Goal: Task Accomplishment & Management: Manage account settings

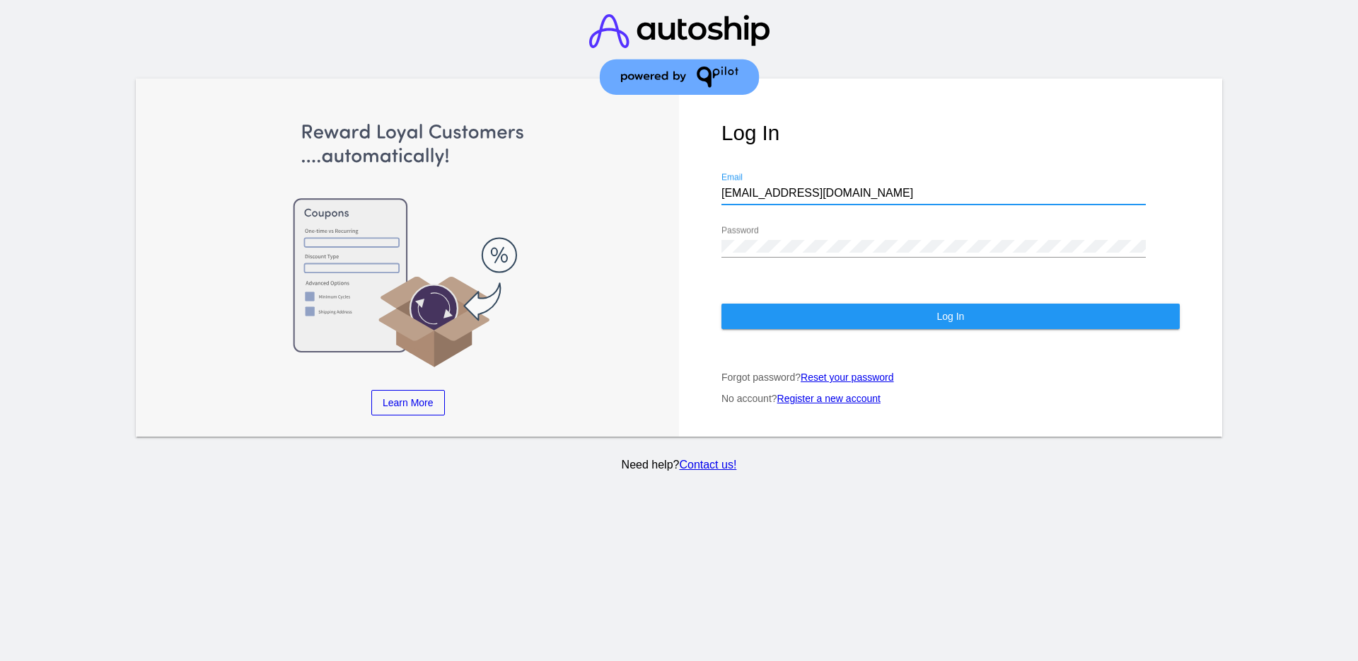
drag, startPoint x: 872, startPoint y: 192, endPoint x: 594, endPoint y: 180, distance: 278.3
click at [591, 183] on div "Learn More Learn How Learn More Learn How Learn More Learn How ‹ › Log In [EMAI…" at bounding box center [679, 258] width 1087 height 358
drag, startPoint x: 852, startPoint y: 190, endPoint x: 688, endPoint y: 193, distance: 164.1
click at [688, 193] on div "Log In [EMAIL_ADDRESS][DOMAIN_NAME] Email Password Log In Forgot password? Rese…" at bounding box center [950, 258] width 543 height 358
paste input "[EMAIL_ADDRESS][DOMAIN_NAME]"
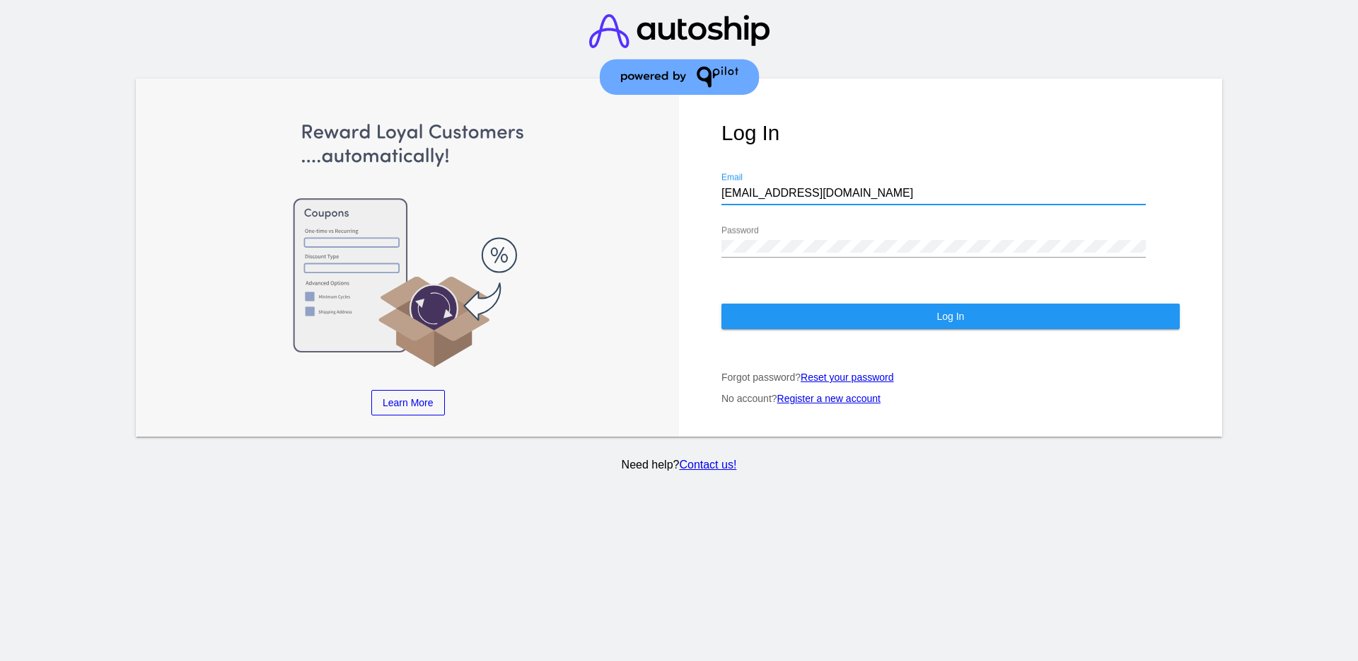
type input "[EMAIL_ADDRESS][DOMAIN_NAME]"
click at [696, 247] on div "Log In [EMAIL_ADDRESS][DOMAIN_NAME] Email Password Log In Forgot password? Rese…" at bounding box center [950, 258] width 543 height 358
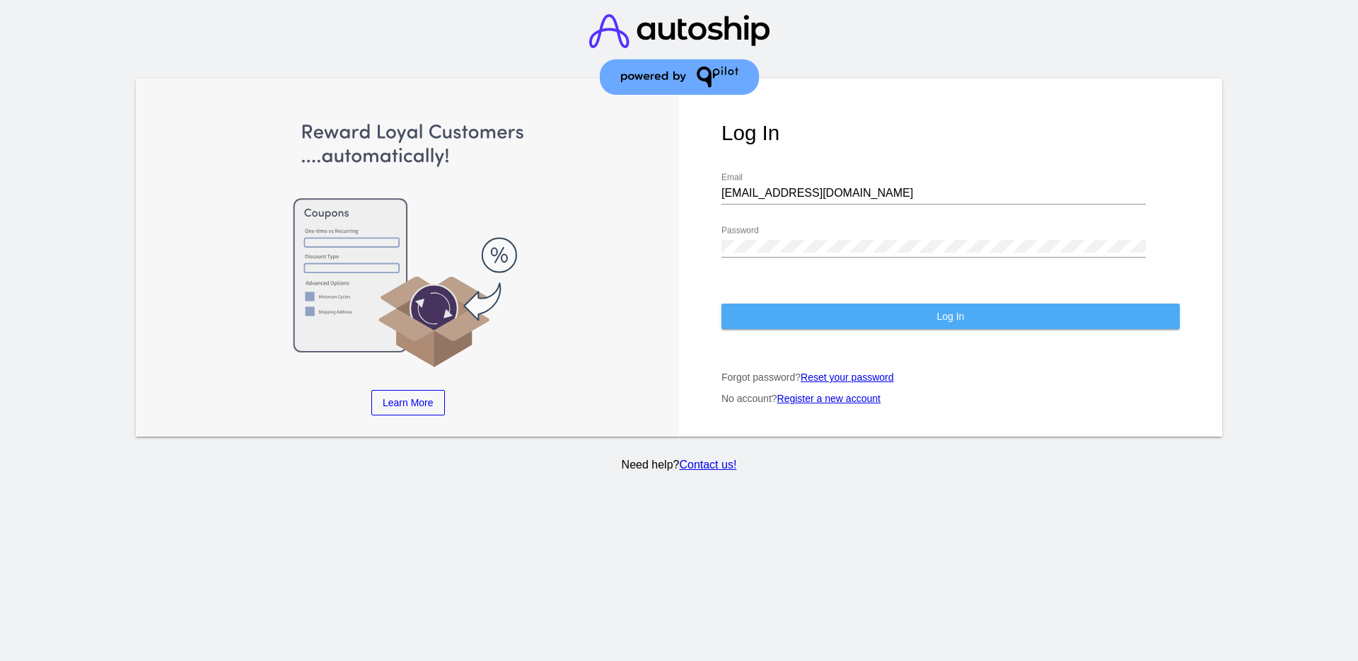
drag, startPoint x: 795, startPoint y: 313, endPoint x: 784, endPoint y: 310, distance: 11.9
click at [789, 312] on button "Log In" at bounding box center [951, 315] width 458 height 25
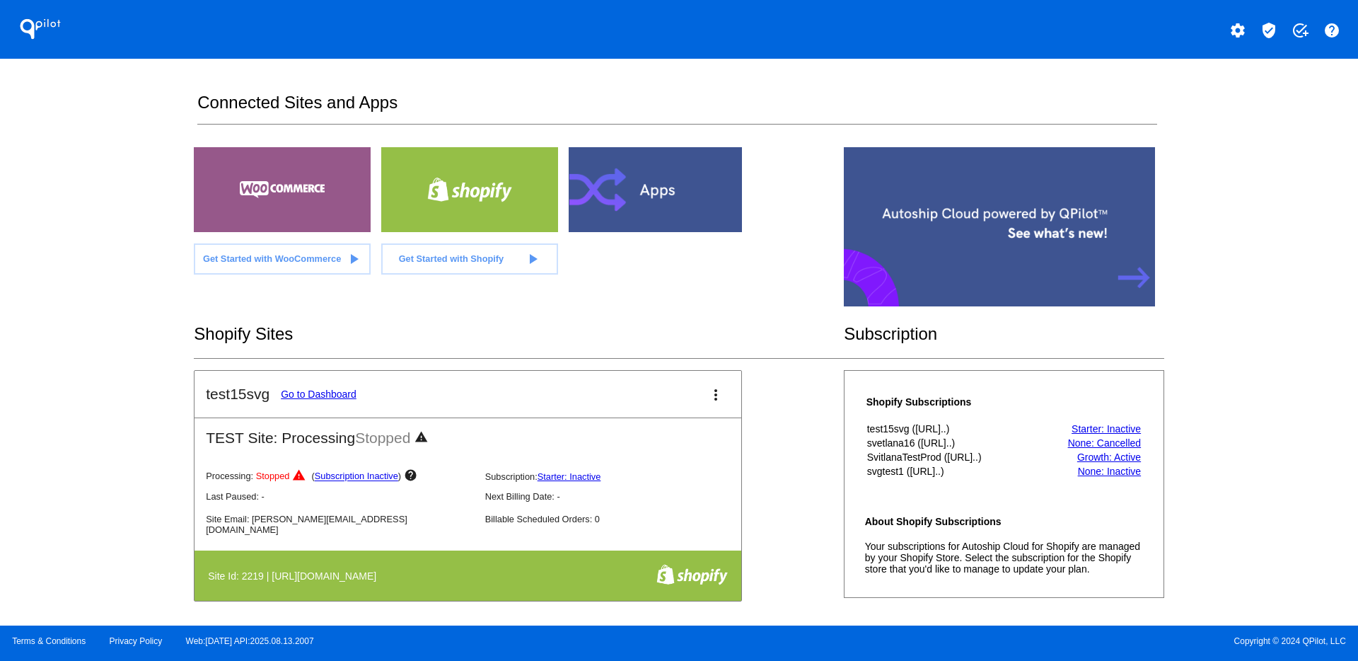
click at [1272, 35] on mat-icon "verified_user" at bounding box center [1269, 30] width 17 height 17
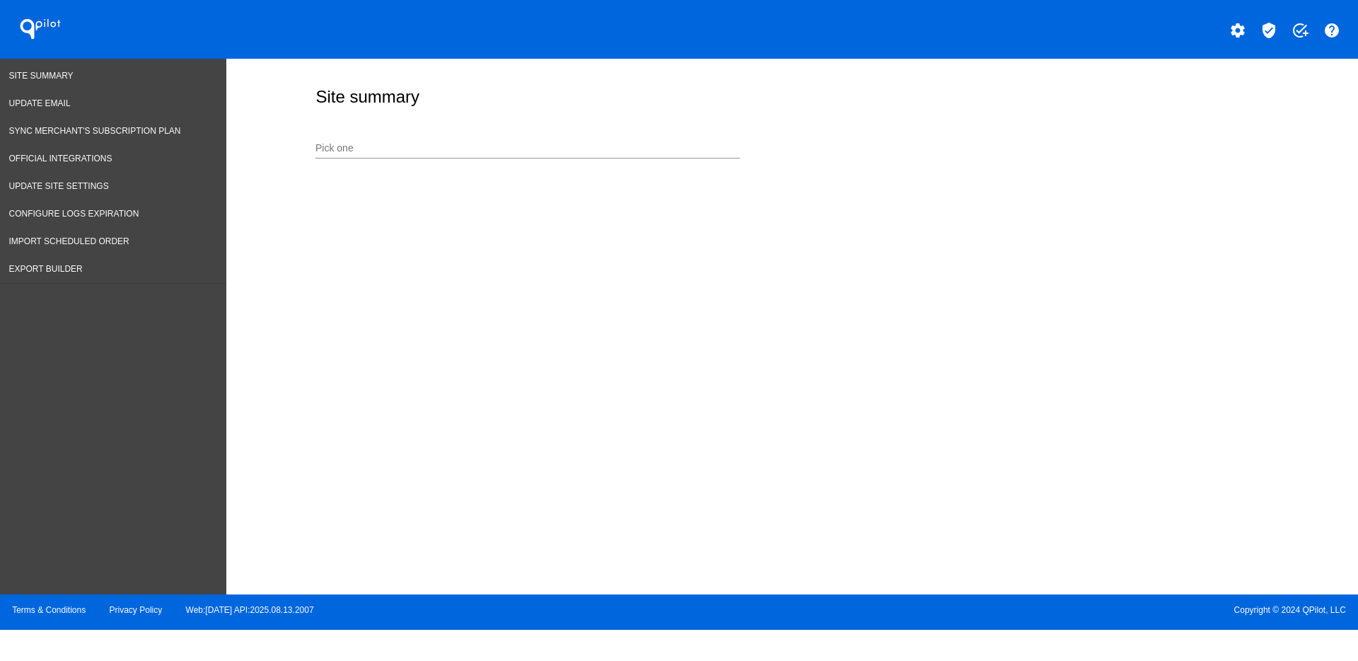
click at [487, 148] on input "Pick one" at bounding box center [527, 148] width 424 height 11
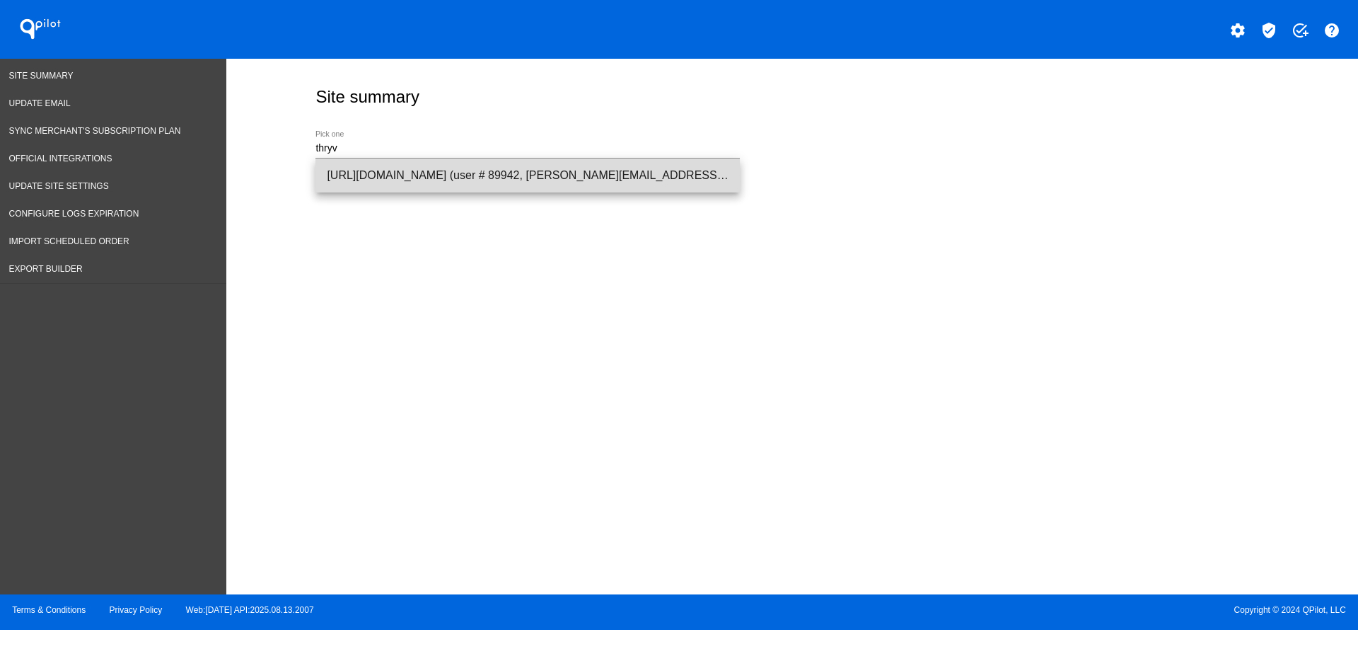
click at [477, 183] on span "[URL][DOMAIN_NAME] (user # 89942, [PERSON_NAME][EMAIL_ADDRESS][DOMAIN_NAME]) - …" at bounding box center [528, 175] width 402 height 34
type input "[URL][DOMAIN_NAME] (user # 89942, [PERSON_NAME][EMAIL_ADDRESS][DOMAIN_NAME]) - …"
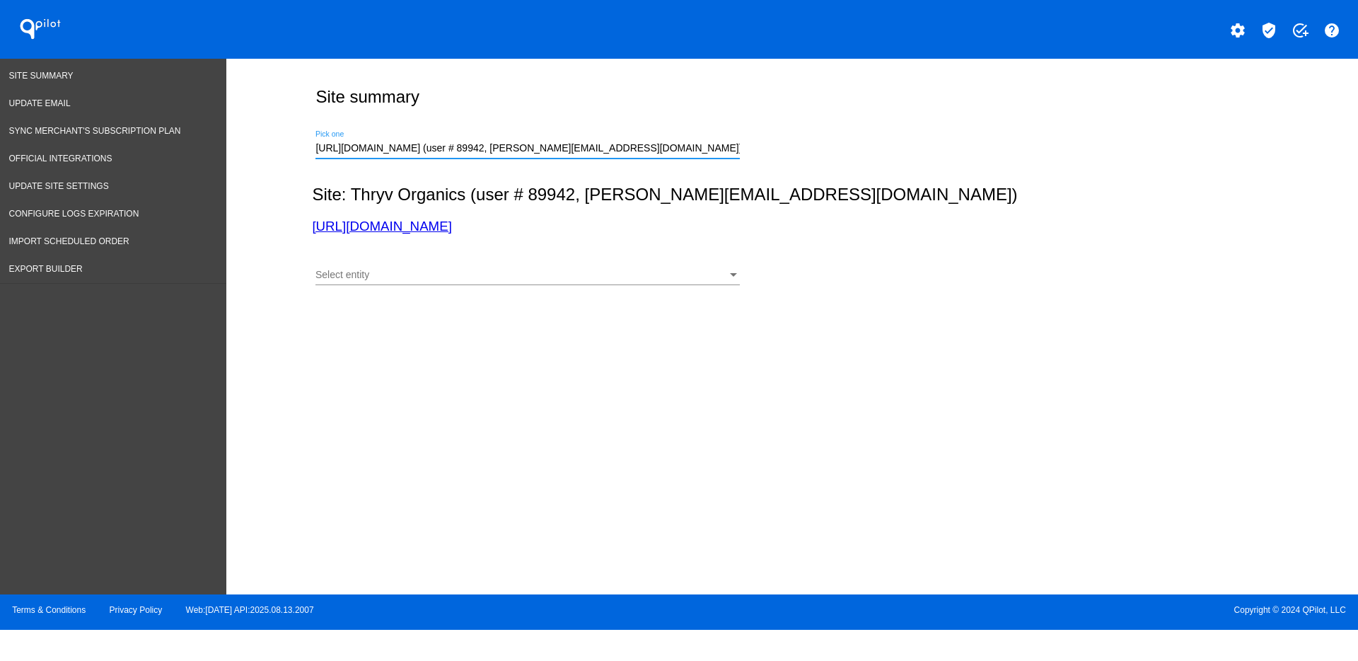
click at [506, 267] on div "Select entity Select entity" at bounding box center [527, 271] width 424 height 28
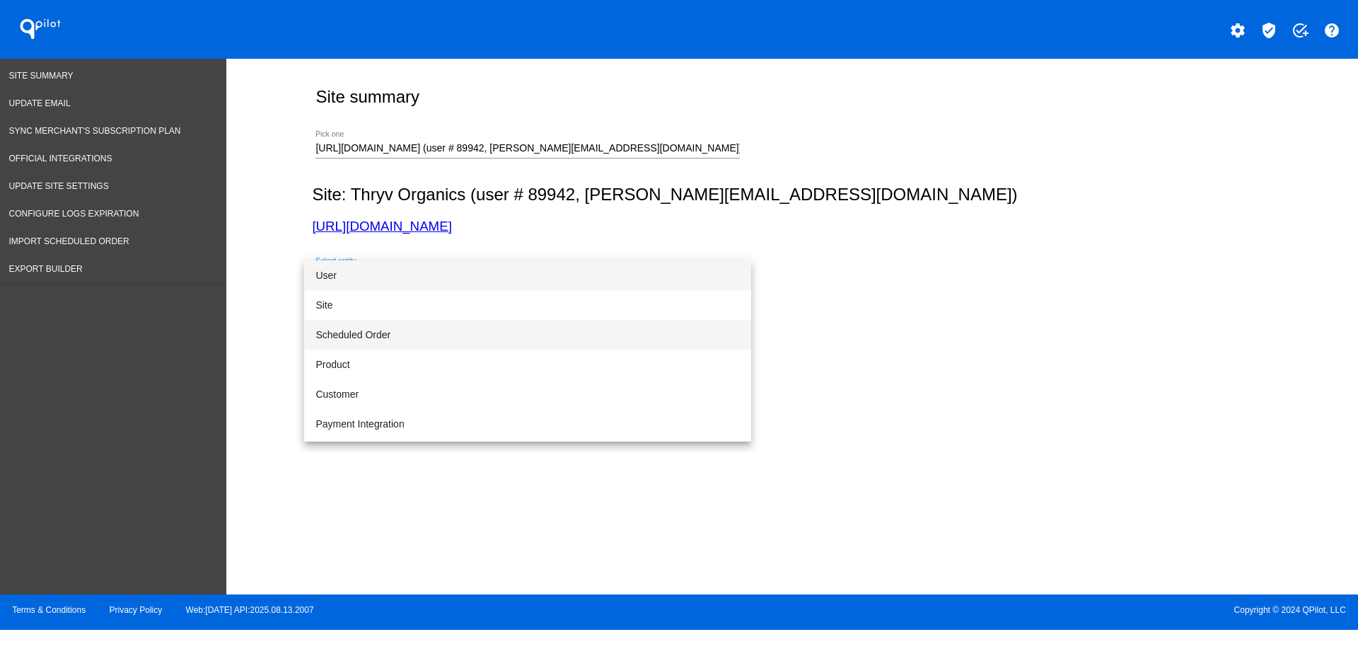
click at [498, 326] on span "Scheduled Order" at bounding box center [527, 335] width 424 height 30
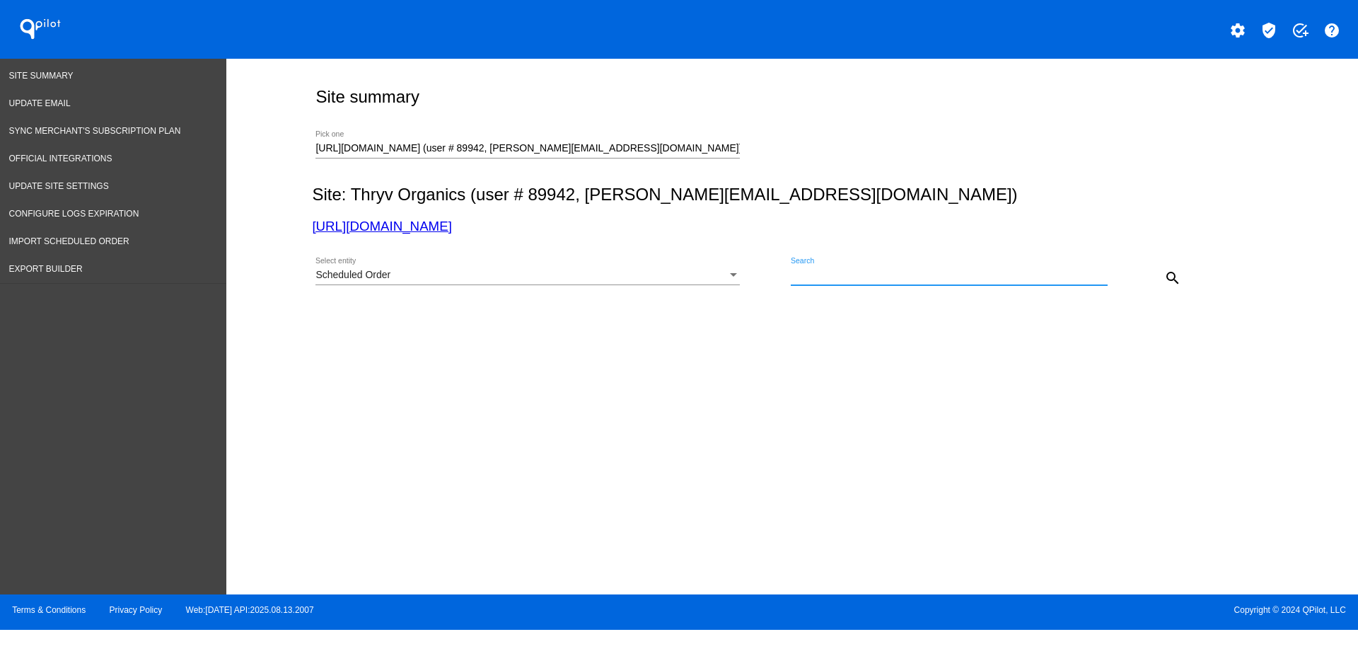
paste input "932497"
type input "932497"
click at [1181, 275] on mat-icon "search" at bounding box center [1172, 278] width 17 height 17
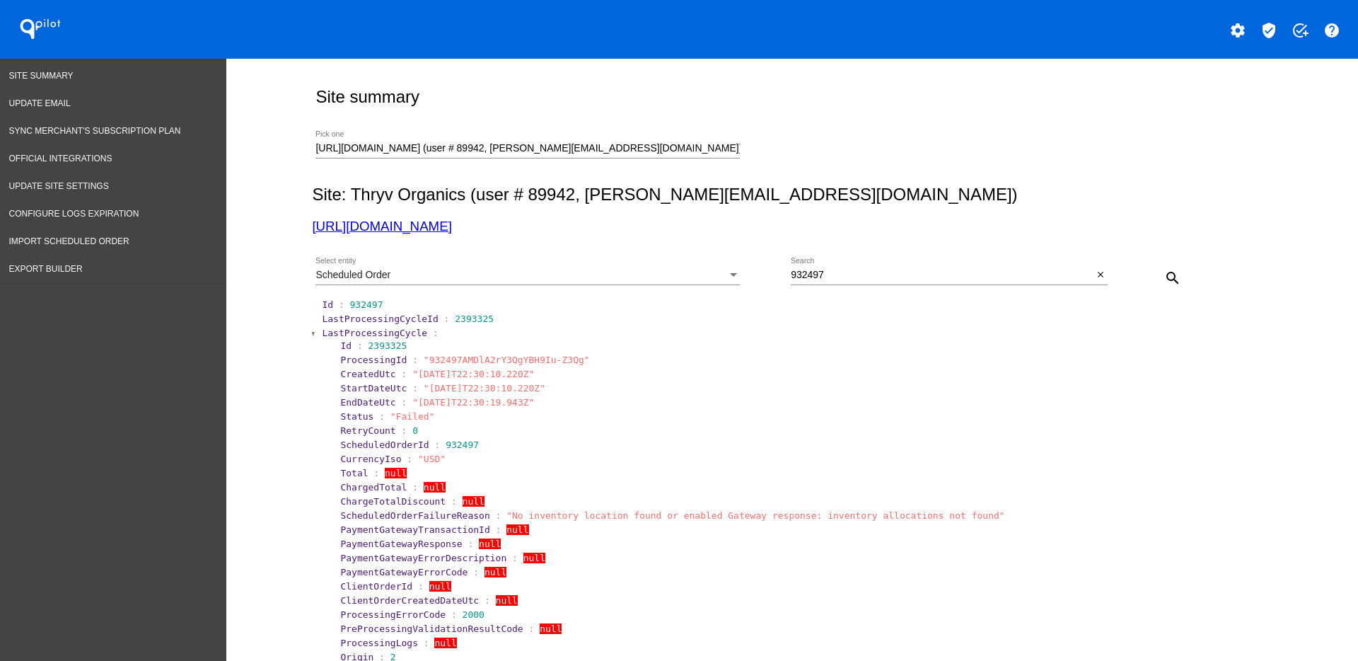
drag, startPoint x: 726, startPoint y: 141, endPoint x: 572, endPoint y: 146, distance: 153.6
click at [558, 146] on div "[URL][DOMAIN_NAME] (user # 89942, [PERSON_NAME][EMAIL_ADDRESS][DOMAIN_NAME]) - …" at bounding box center [527, 145] width 424 height 28
drag, startPoint x: 718, startPoint y: 149, endPoint x: 266, endPoint y: 144, distance: 452.0
paste input "[DOMAIN_NAME][URL]"
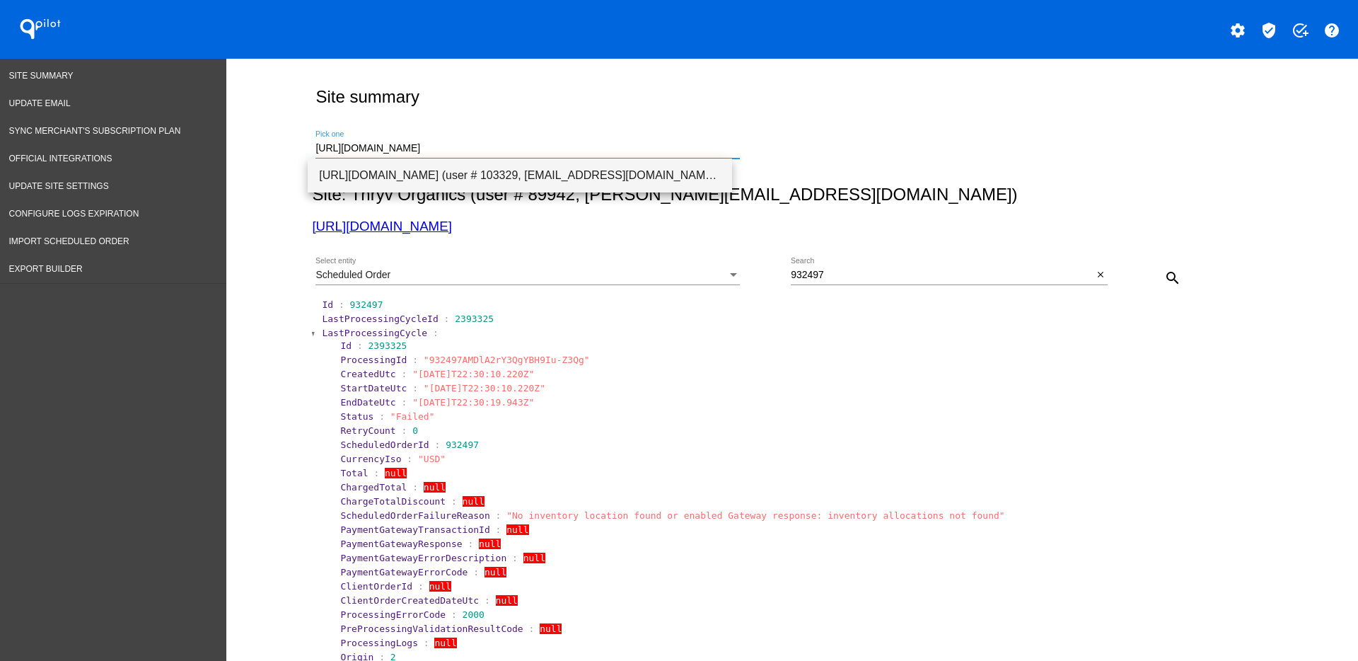
click at [475, 170] on span "[URL][DOMAIN_NAME] (user # 103329, [EMAIL_ADDRESS][DOMAIN_NAME]) - Test" at bounding box center [520, 175] width 402 height 34
type input "[URL][DOMAIN_NAME] (user # 103329, [EMAIL_ADDRESS][DOMAIN_NAME]) - Test"
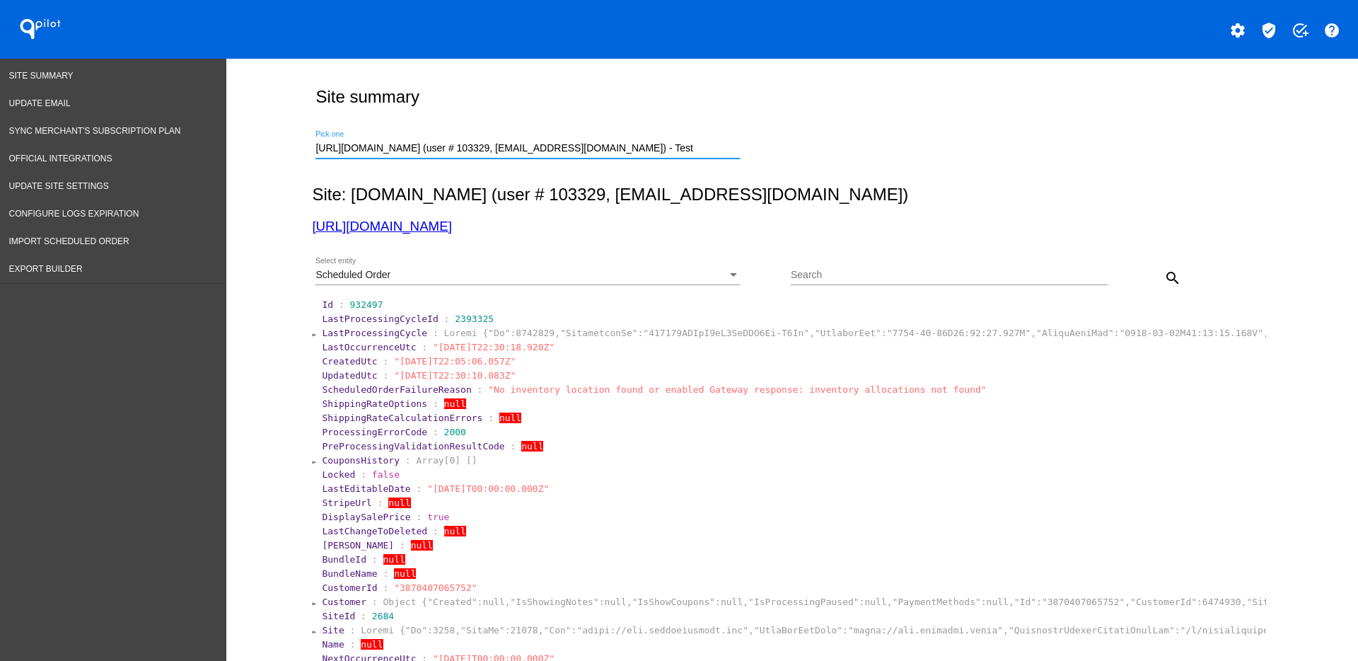
click at [702, 272] on div "Scheduled Order" at bounding box center [521, 275] width 412 height 11
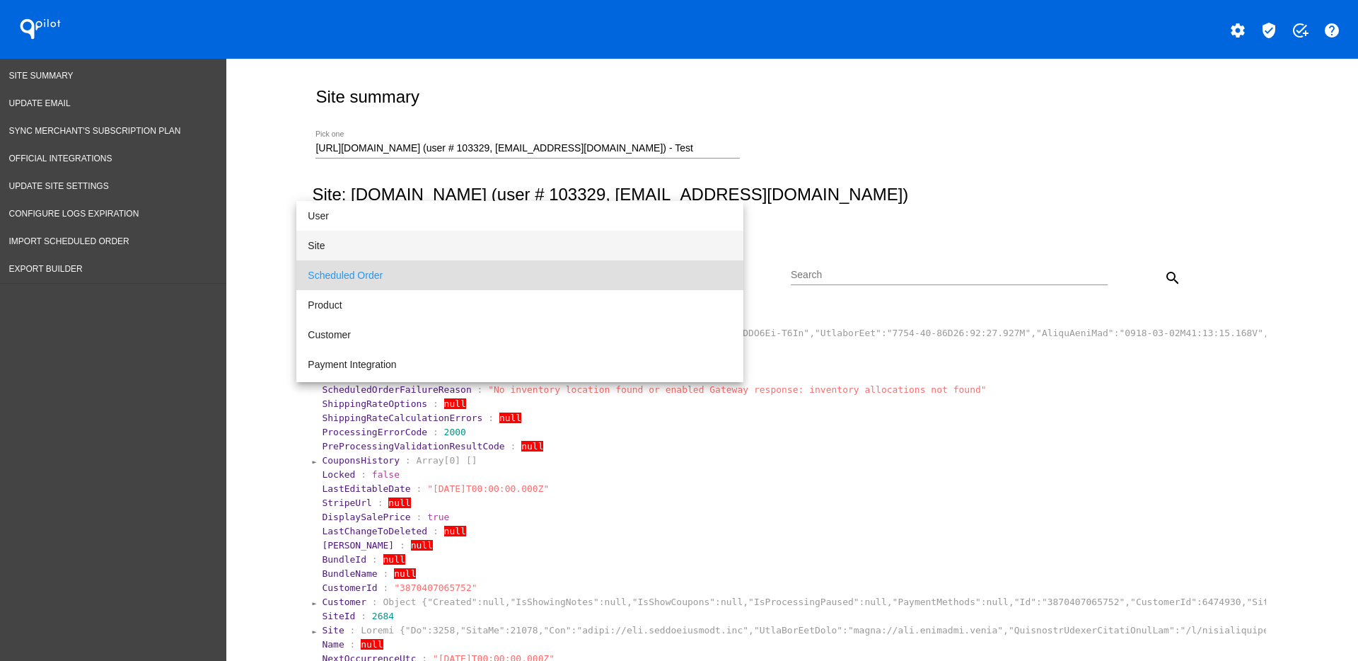
click at [654, 245] on span "Site" at bounding box center [520, 246] width 424 height 30
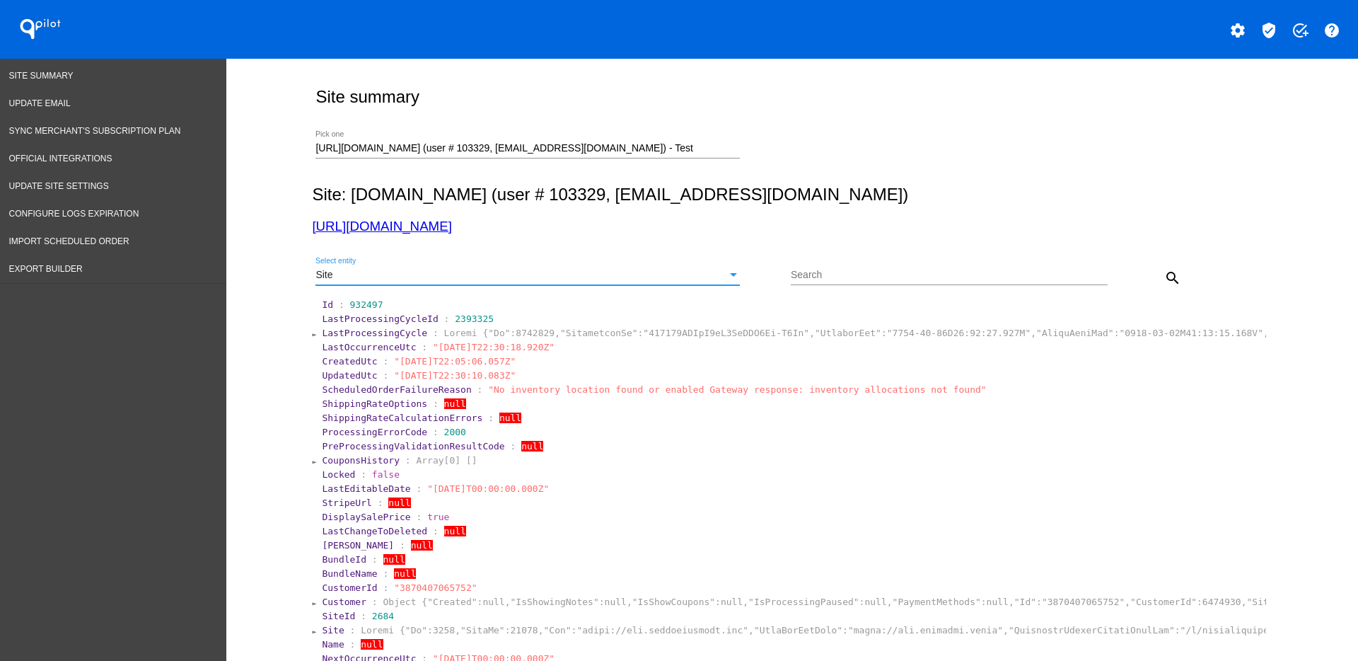
click at [641, 267] on div "Site Select entity" at bounding box center [527, 271] width 424 height 28
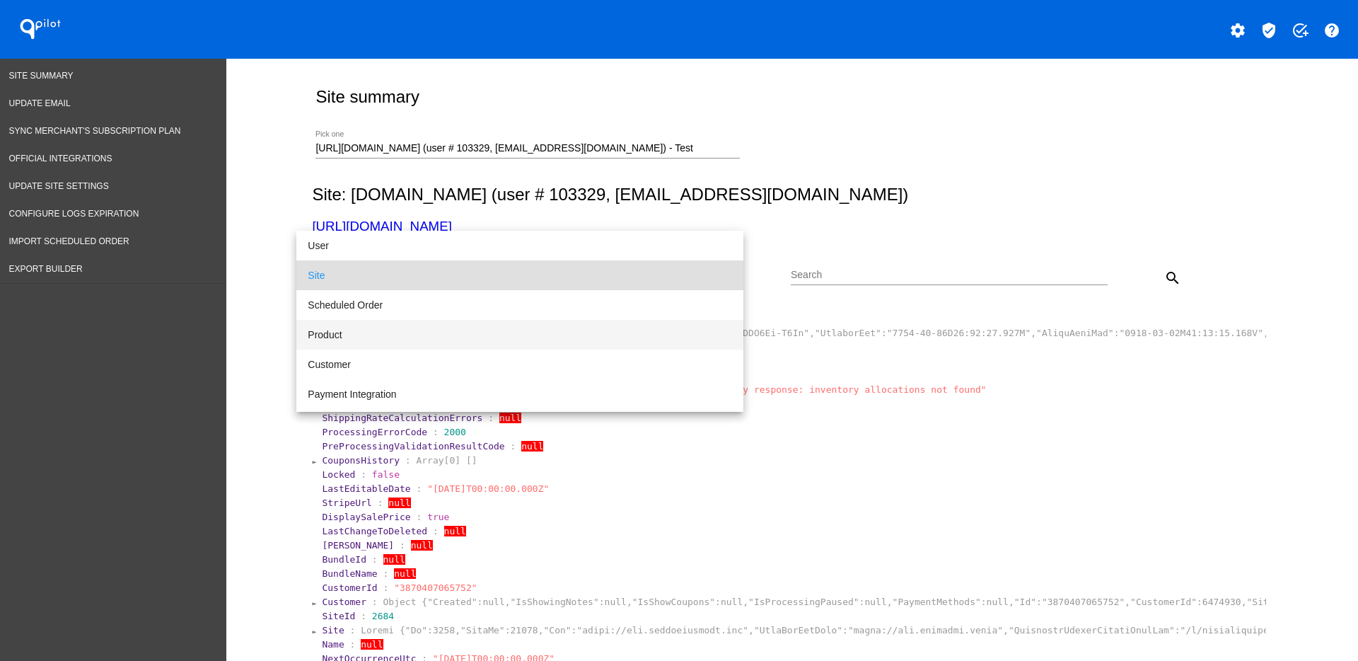
drag, startPoint x: 543, startPoint y: 332, endPoint x: 729, endPoint y: 116, distance: 285.9
click at [543, 332] on span "Product" at bounding box center [520, 335] width 424 height 30
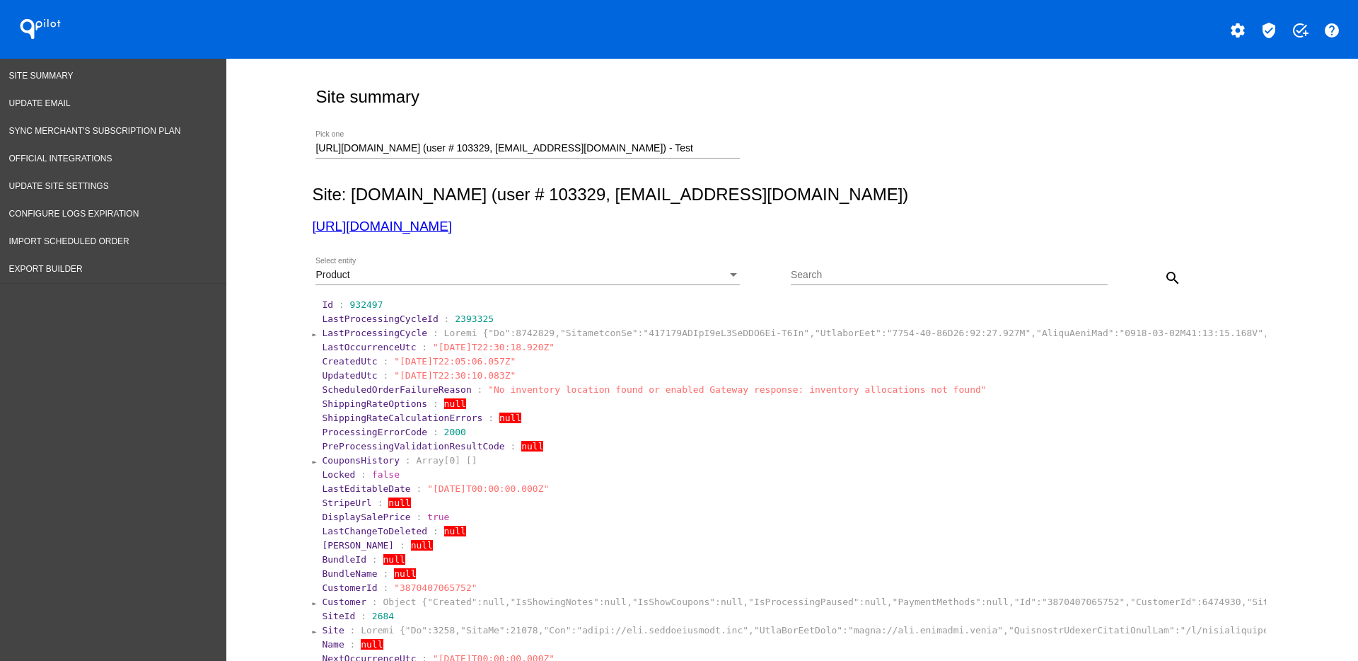
click at [886, 282] on div "Search" at bounding box center [949, 271] width 317 height 28
type input "3.5"
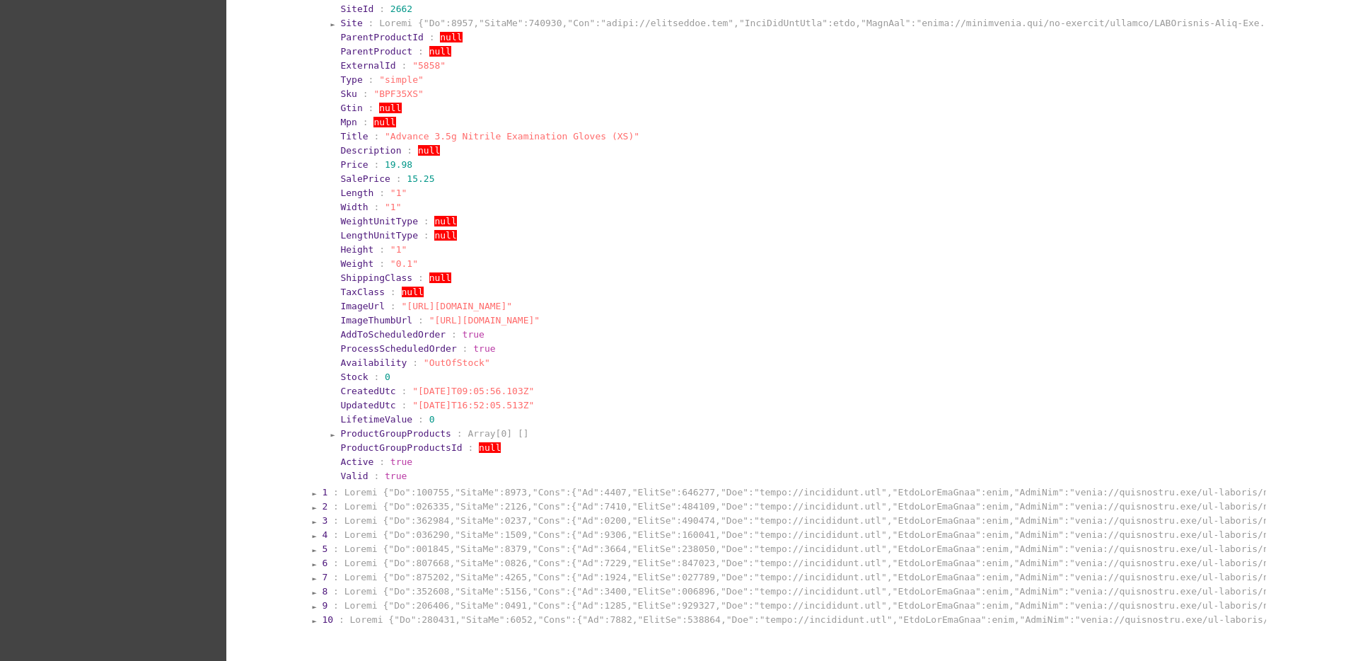
scroll to position [354, 0]
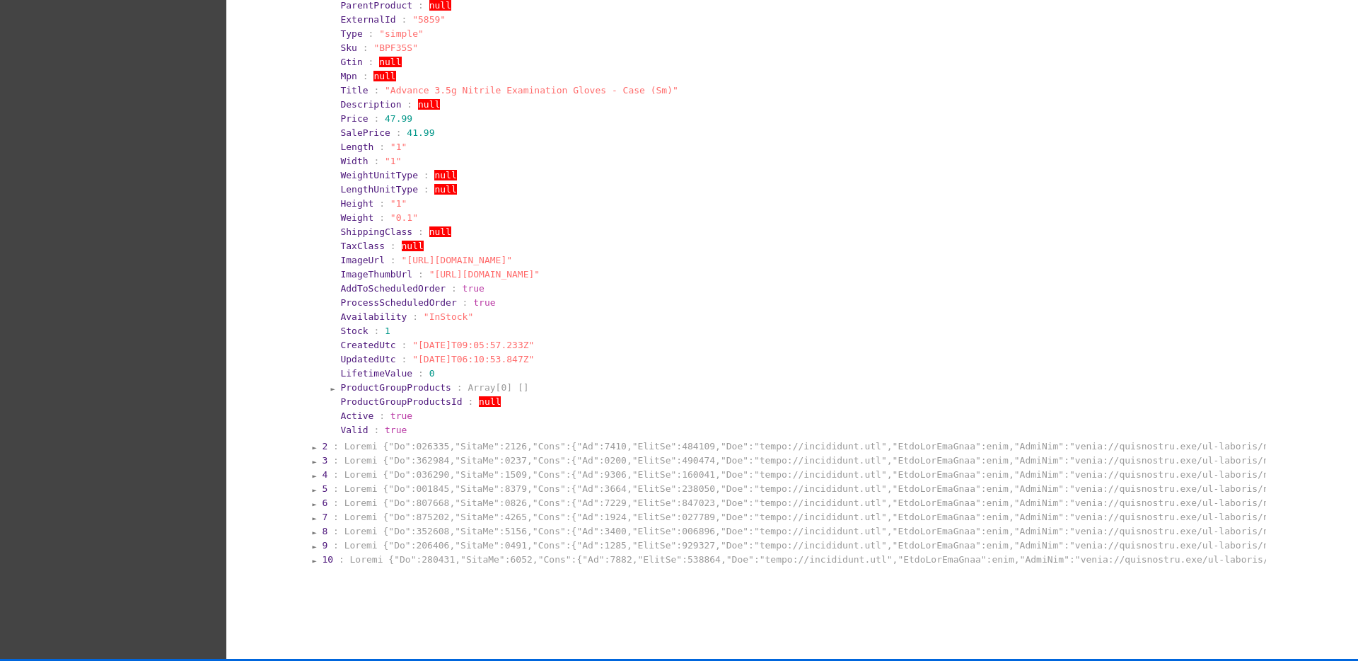
scroll to position [884, 0]
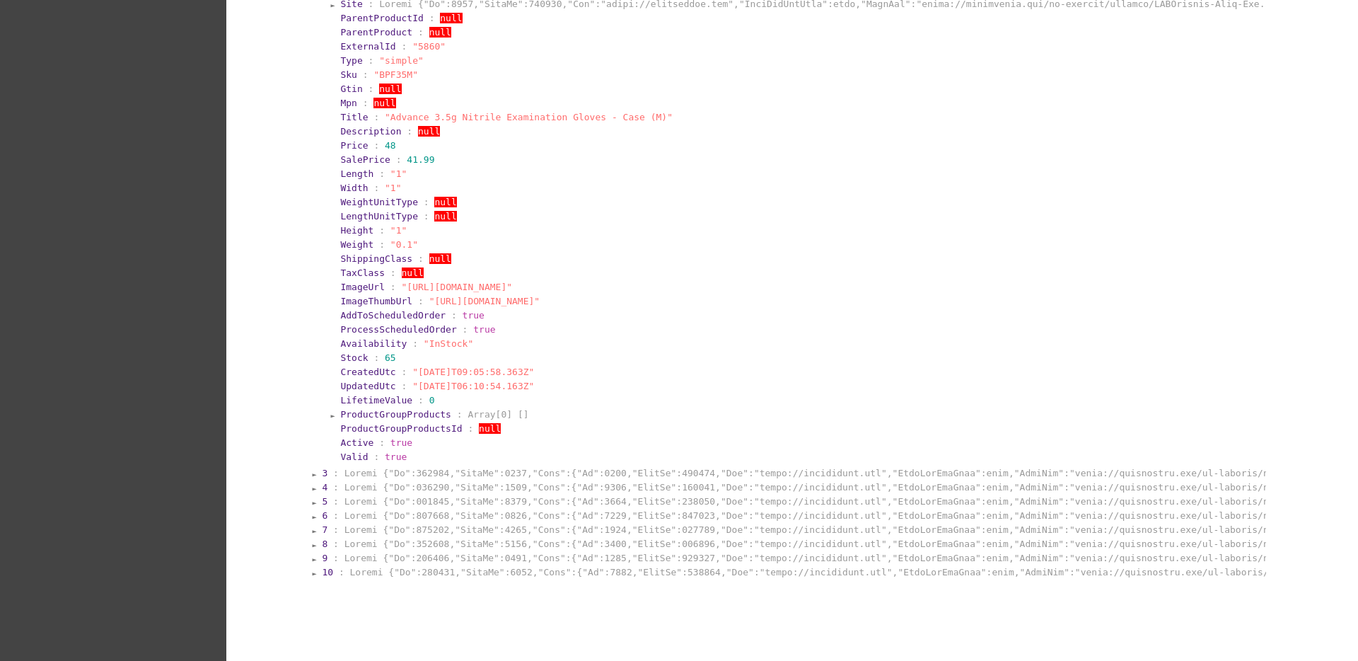
scroll to position [1408, 0]
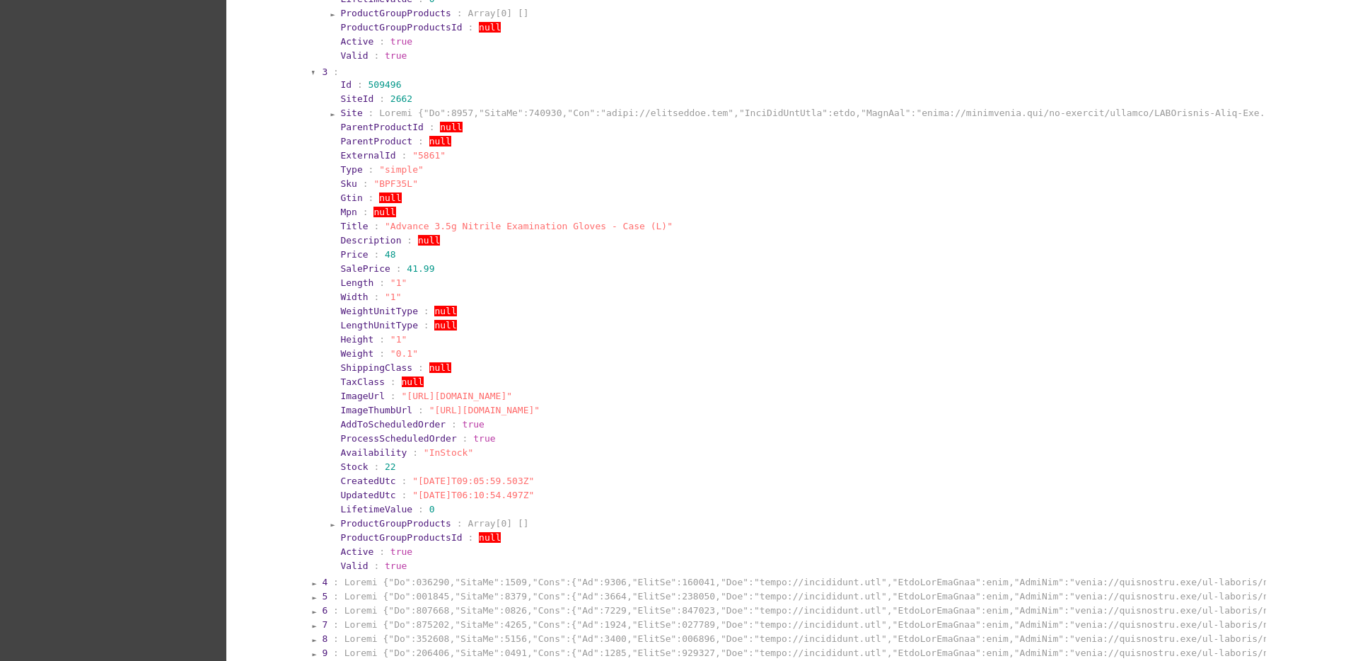
scroll to position [1904, 0]
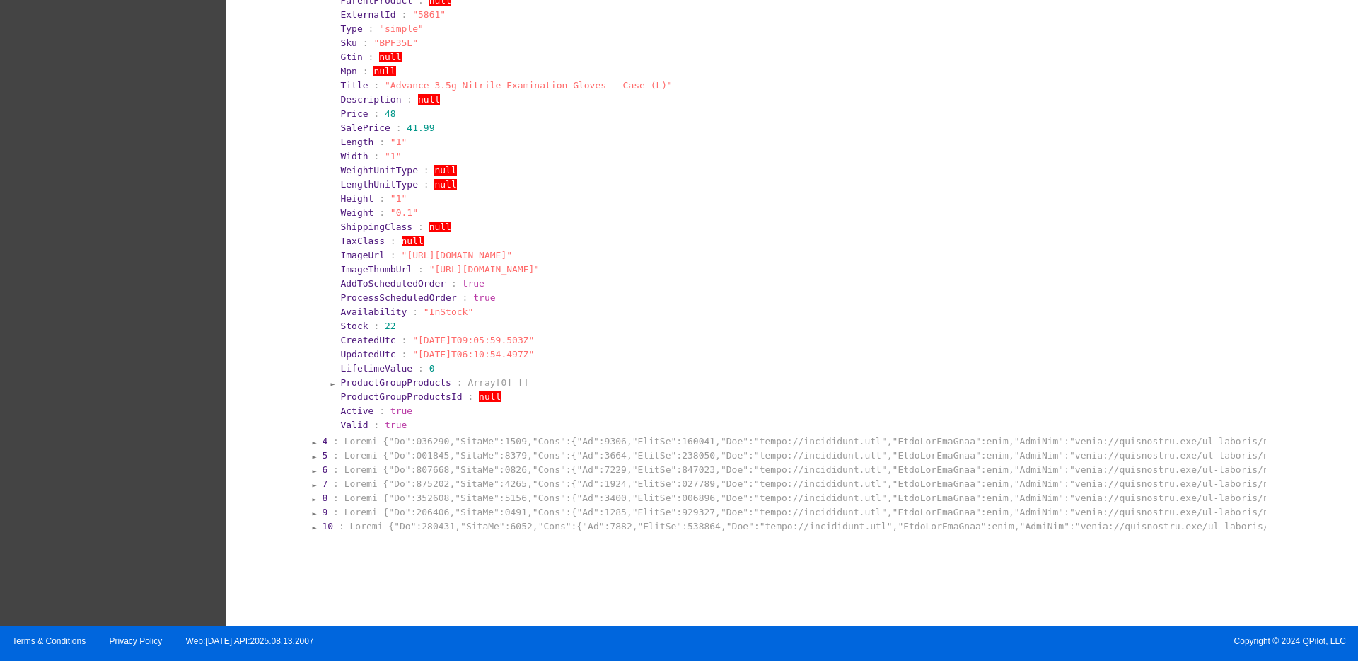
click at [514, 447] on section "4 :" at bounding box center [792, 440] width 945 height 13
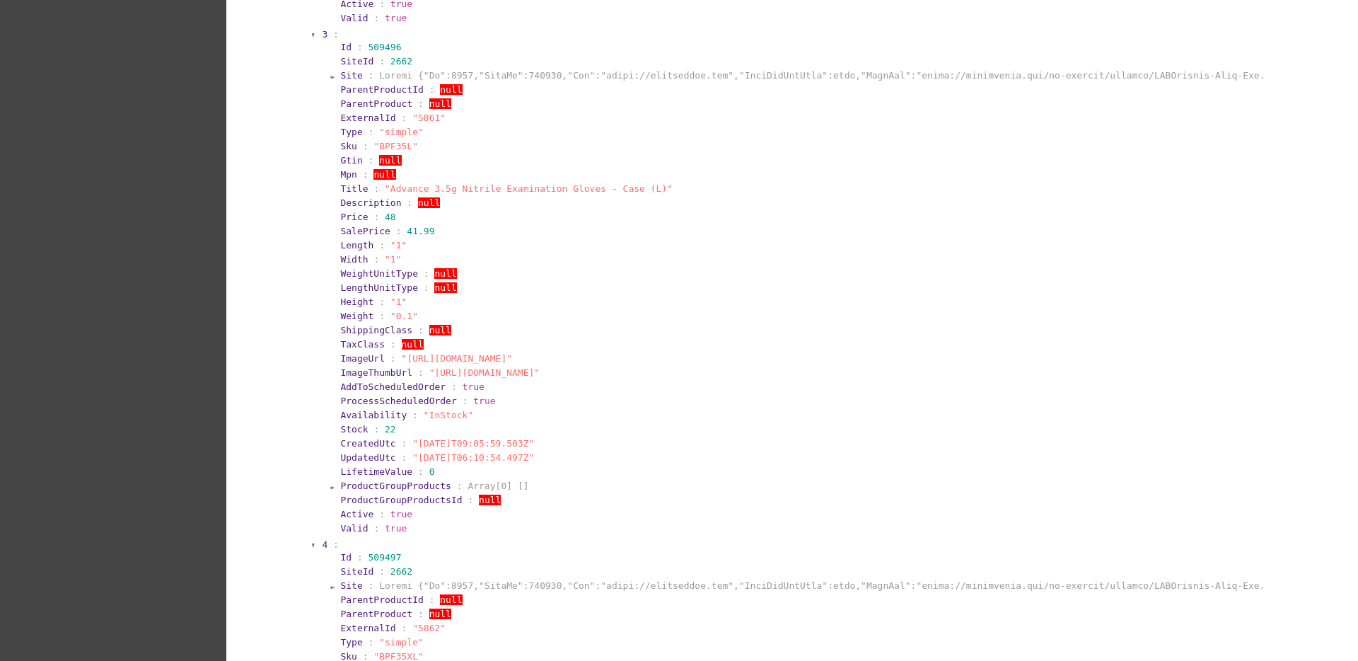
scroll to position [1638, 0]
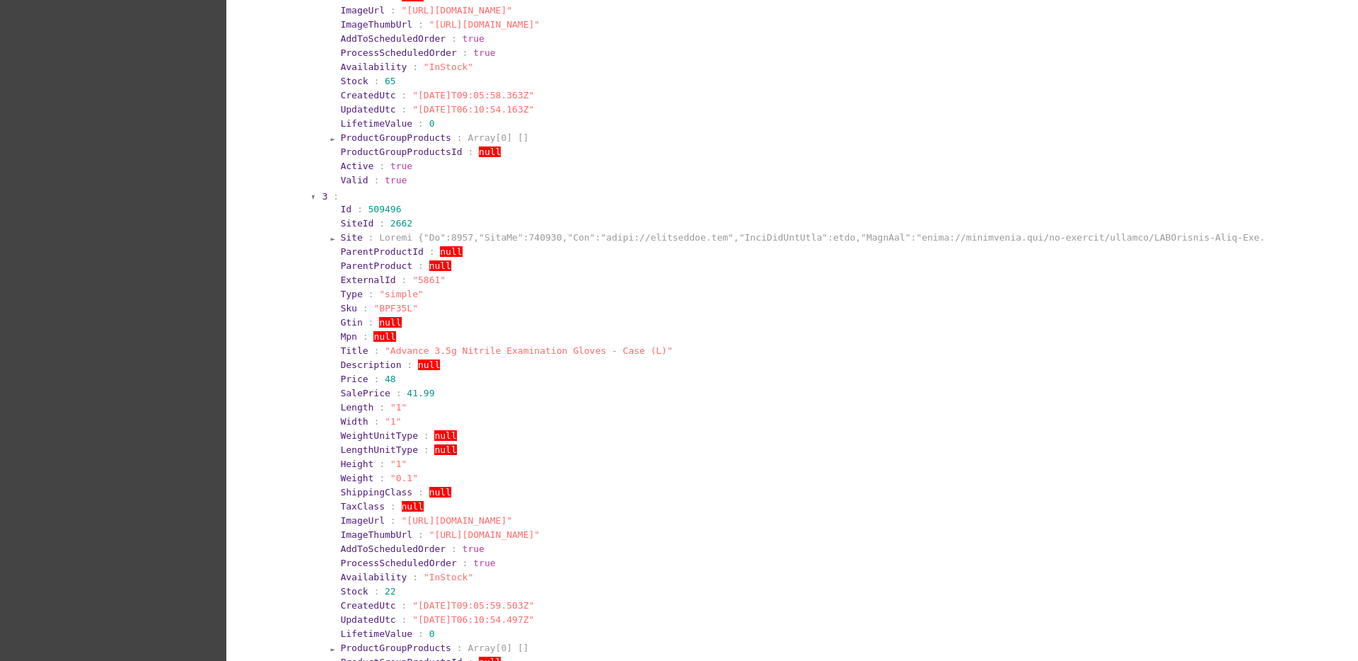
click at [322, 200] on section "3 :" at bounding box center [793, 196] width 942 height 11
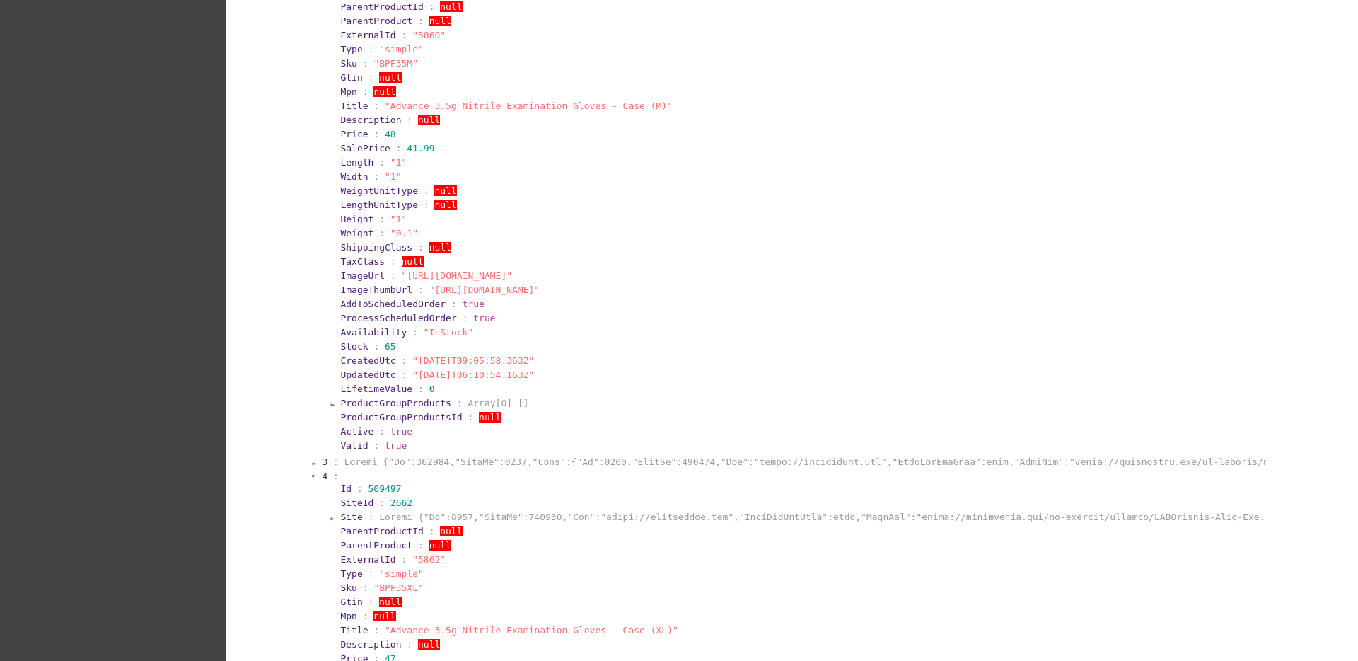
scroll to position [1108, 0]
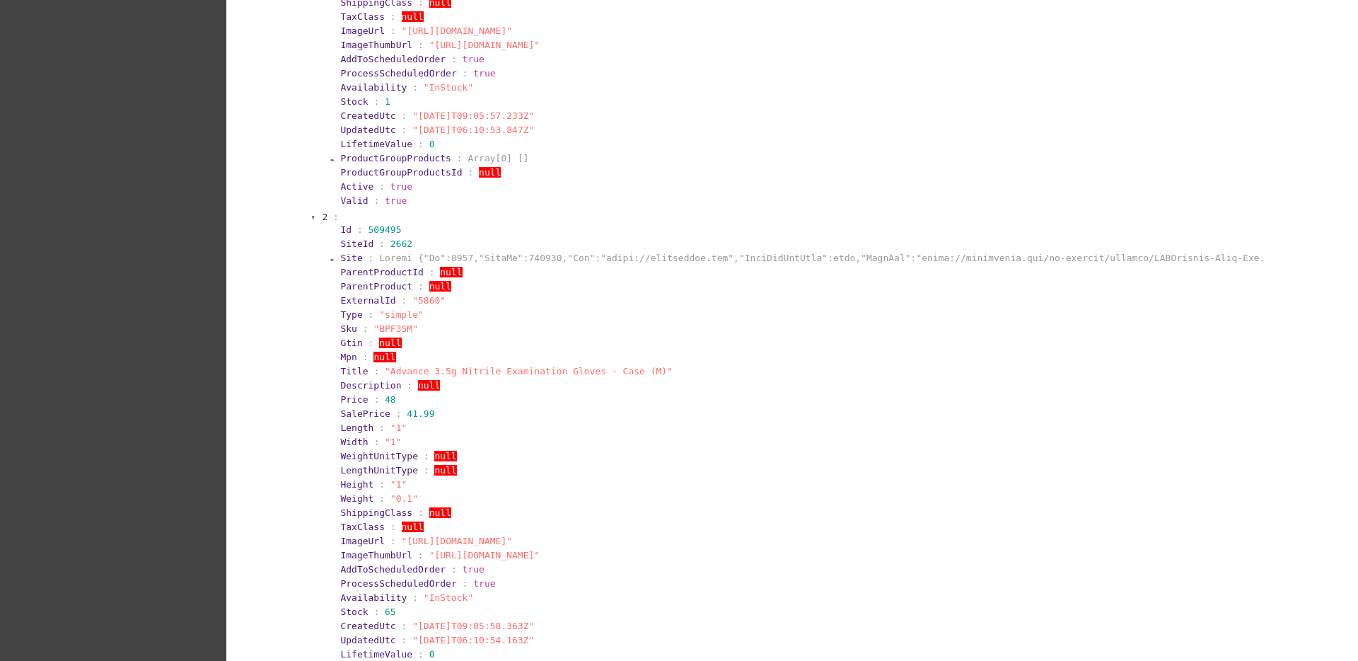
click at [322, 215] on section "2 :" at bounding box center [793, 217] width 942 height 11
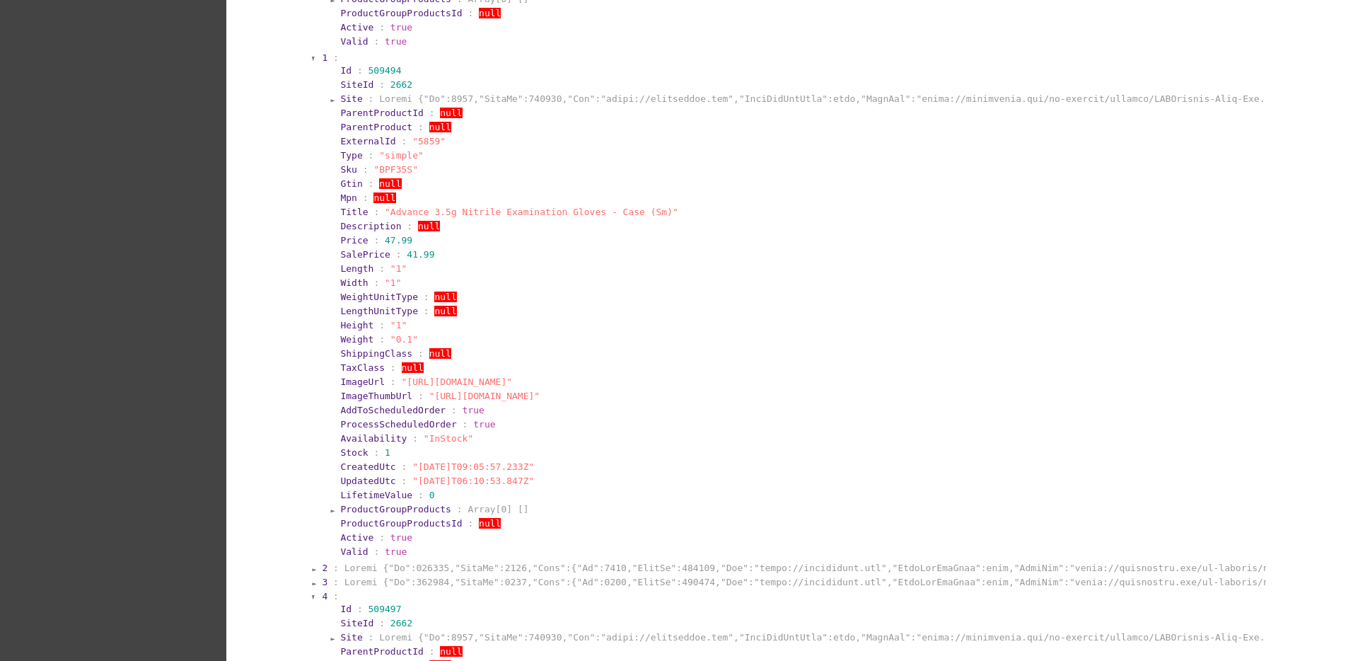
scroll to position [754, 0]
click at [322, 62] on span "1" at bounding box center [325, 60] width 6 height 11
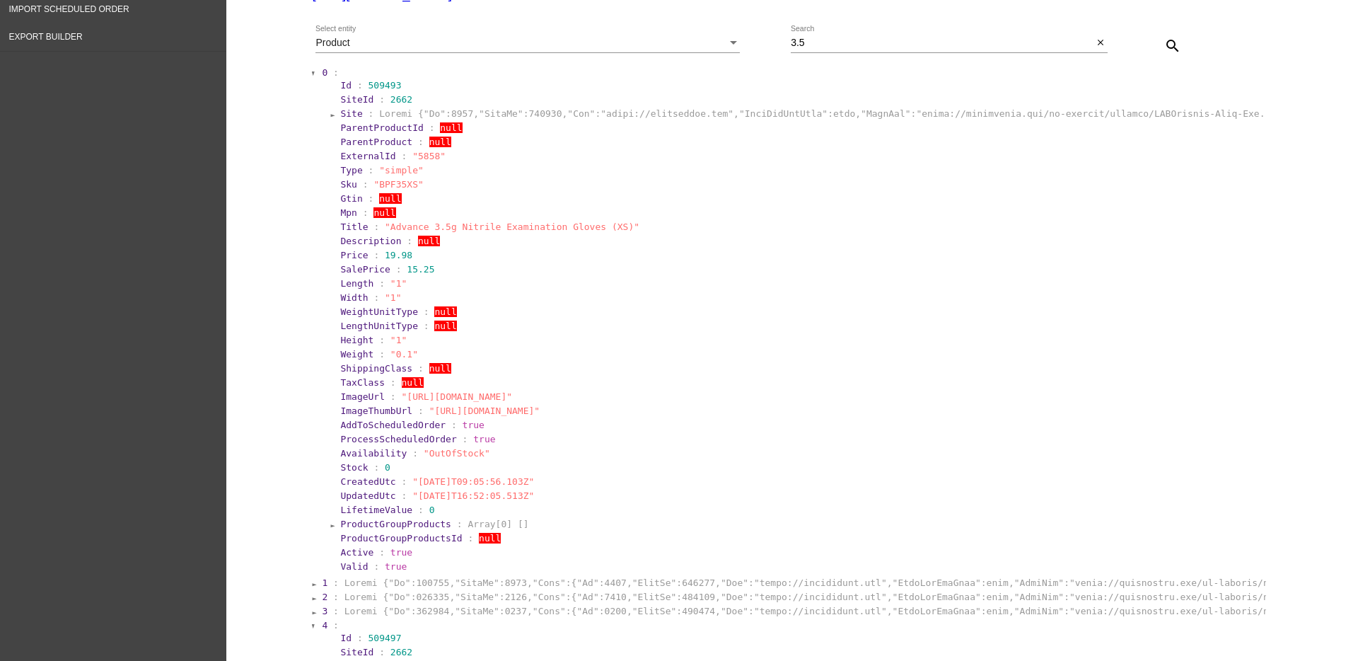
scroll to position [224, 0]
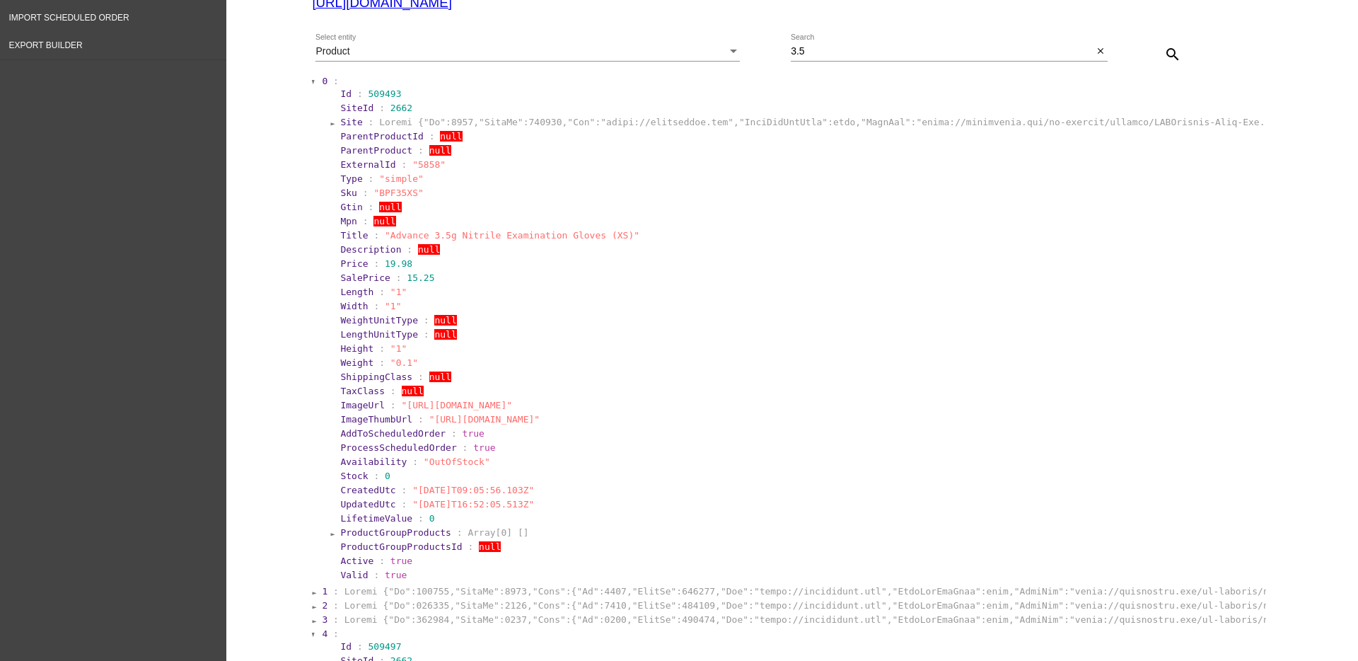
click at [322, 83] on section "0 :" at bounding box center [793, 81] width 942 height 11
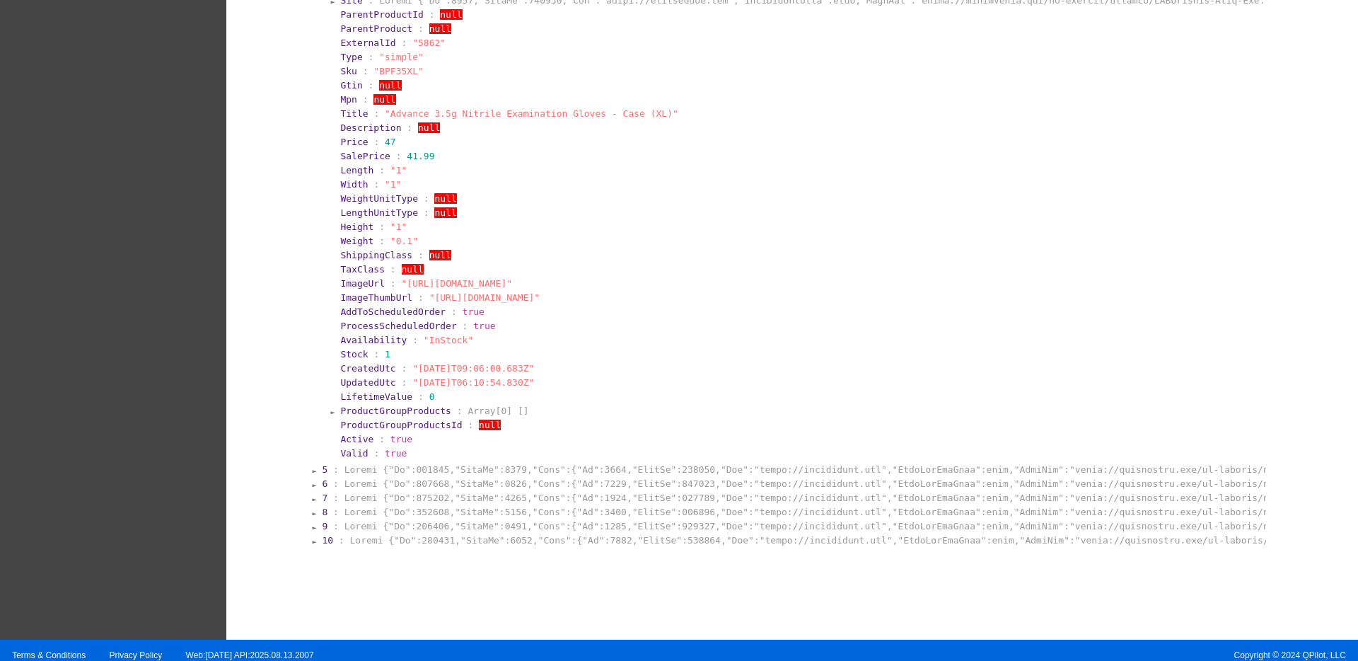
scroll to position [416, 0]
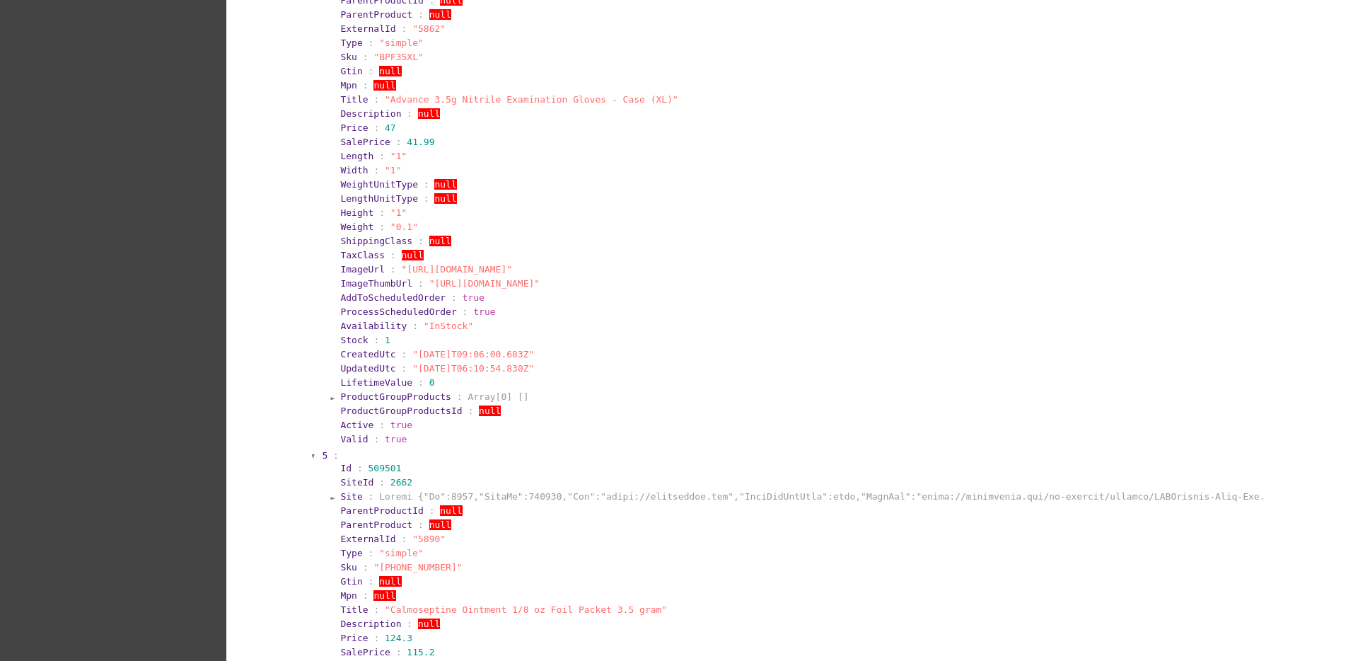
click at [436, 458] on section "5 :" at bounding box center [793, 455] width 942 height 11
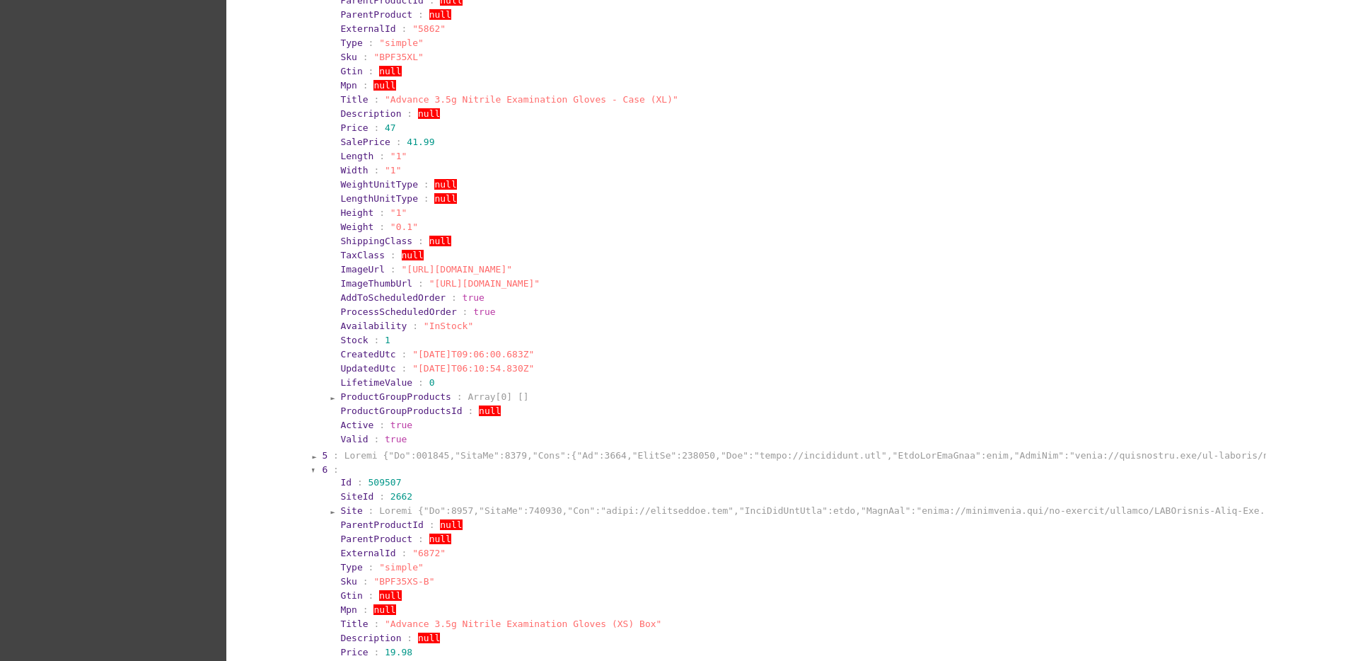
click at [312, 473] on section "0 : 1 : 2 : 3 : 4 : Id : 509497 SiteId : 2662 Site : ParentProductId : null Par…" at bounding box center [789, 455] width 954 height 1148
click at [322, 470] on span "6" at bounding box center [325, 469] width 6 height 11
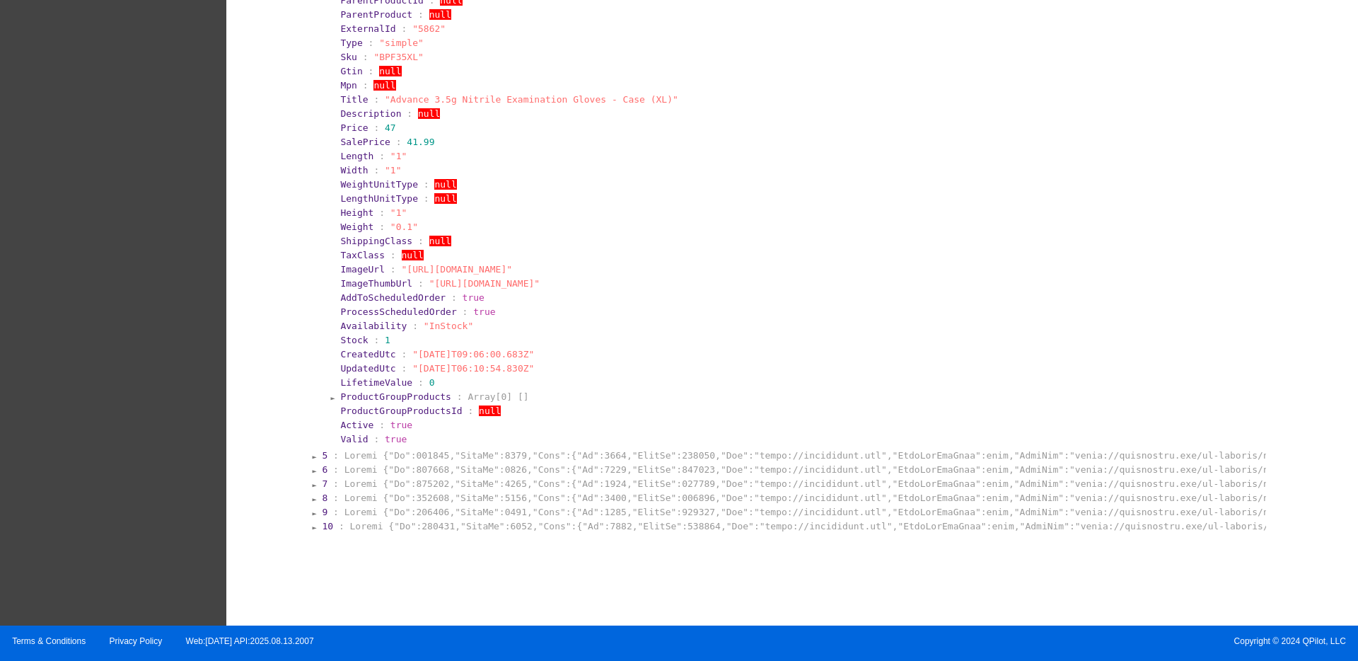
click at [322, 525] on span "10" at bounding box center [327, 526] width 11 height 11
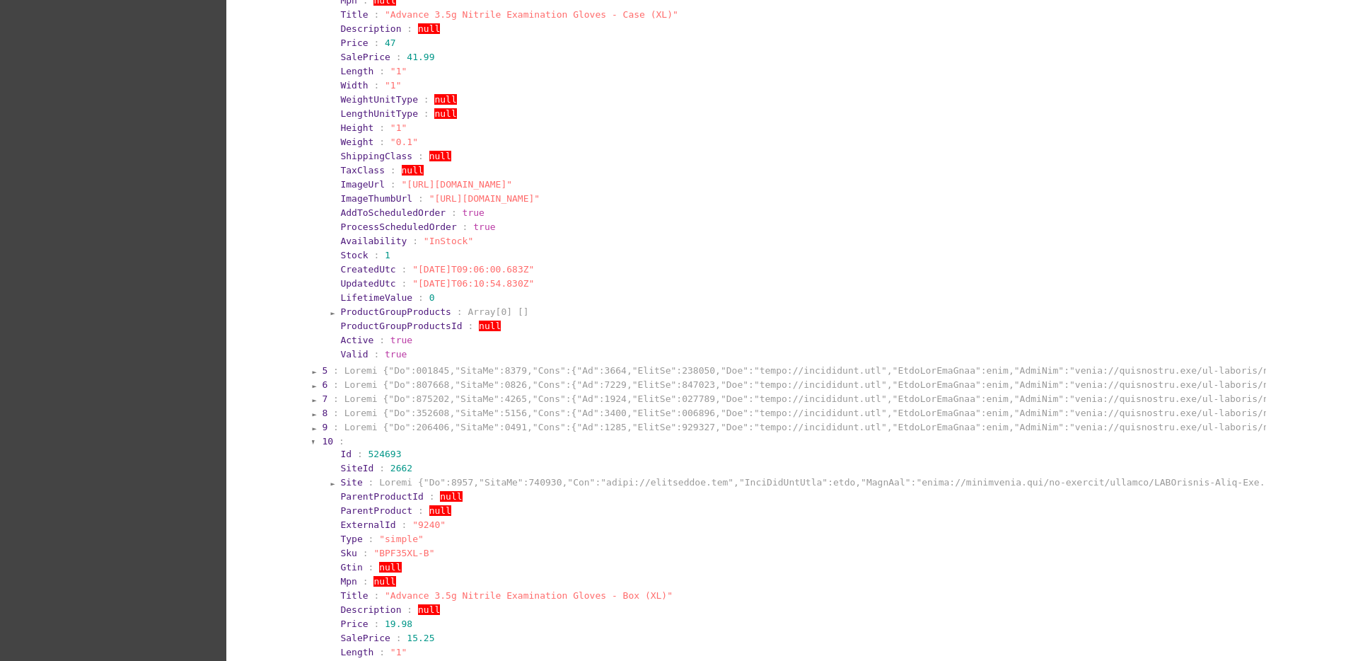
scroll to position [593, 0]
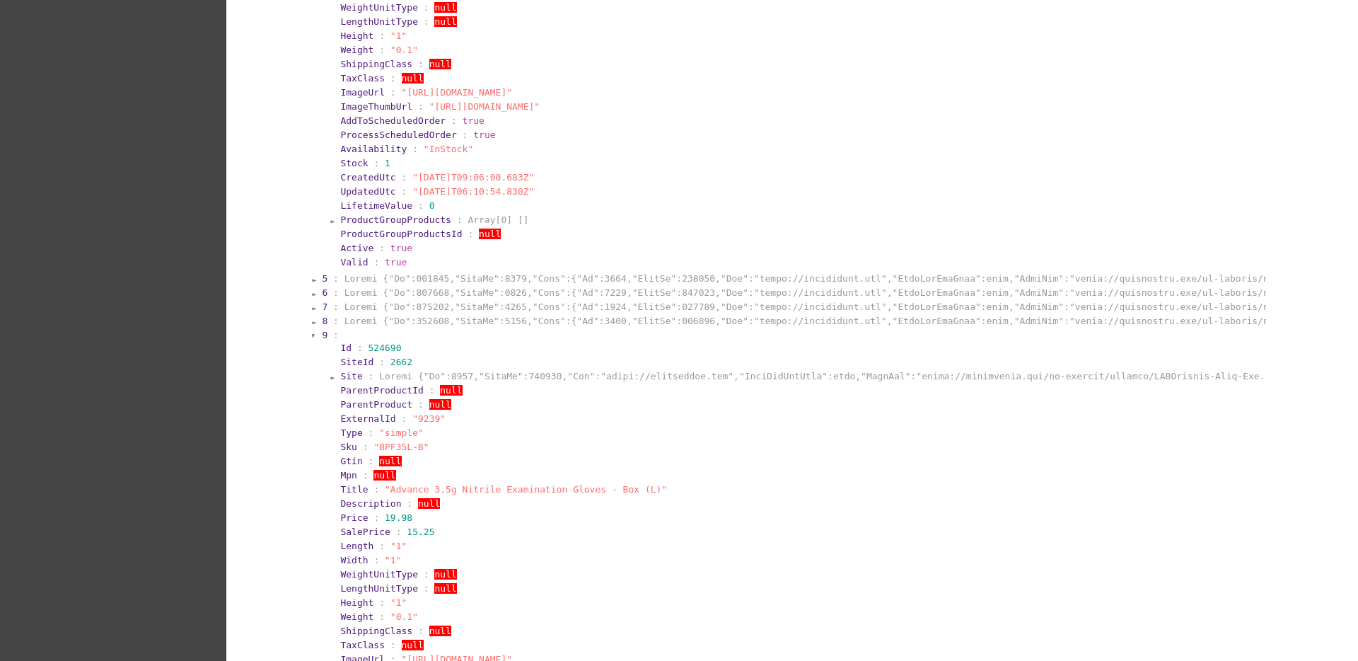
click at [418, 338] on section "9 :" at bounding box center [793, 335] width 942 height 11
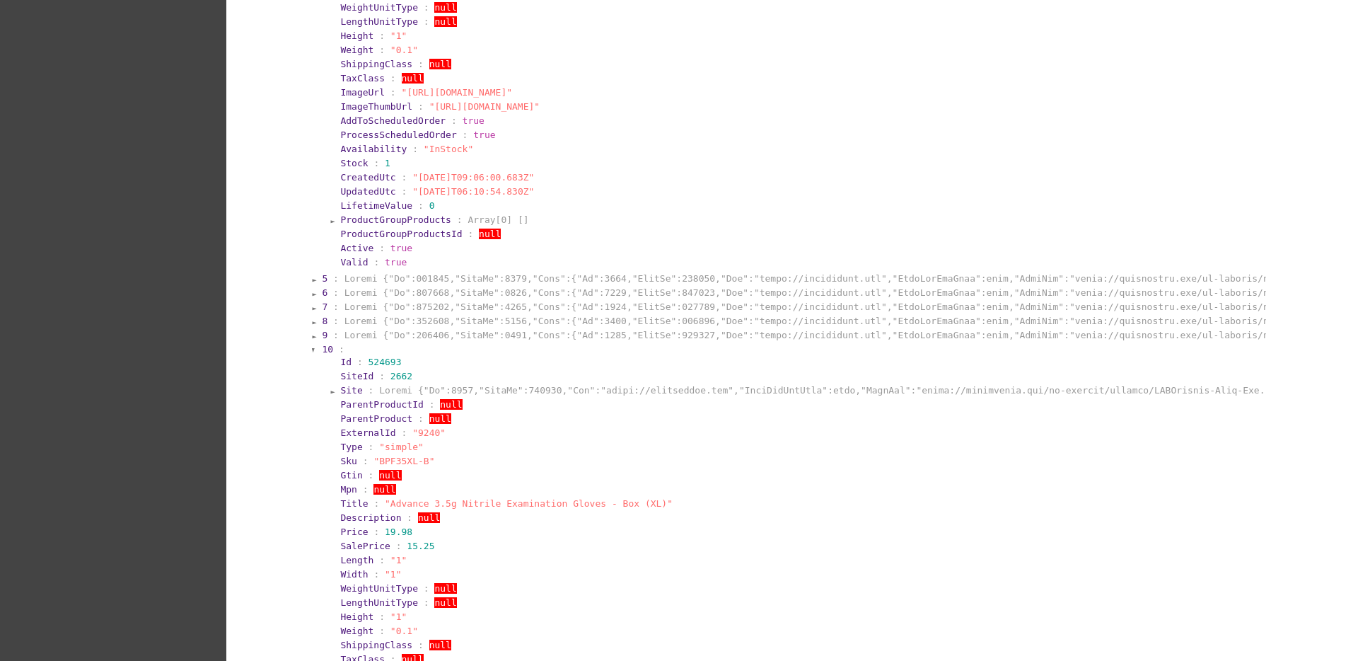
scroll to position [858, 0]
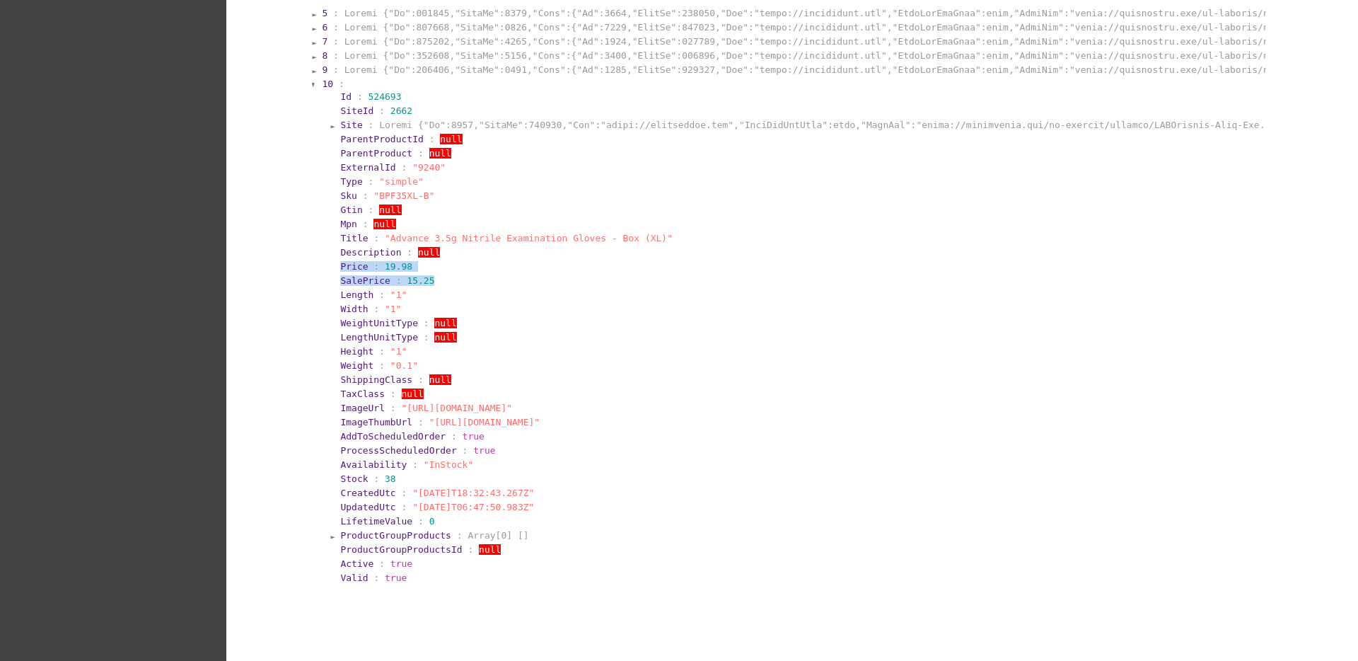
drag, startPoint x: 445, startPoint y: 274, endPoint x: 325, endPoint y: 272, distance: 119.6
click at [330, 272] on section "Id : 524693 SiteId : 2662 Site : ParentProductId : null ParentProduct : null Ex…" at bounding box center [797, 337] width 934 height 496
copy section "Price : 19.98 SalePrice : 15.25"
drag, startPoint x: 582, startPoint y: 235, endPoint x: 310, endPoint y: 233, distance: 272.3
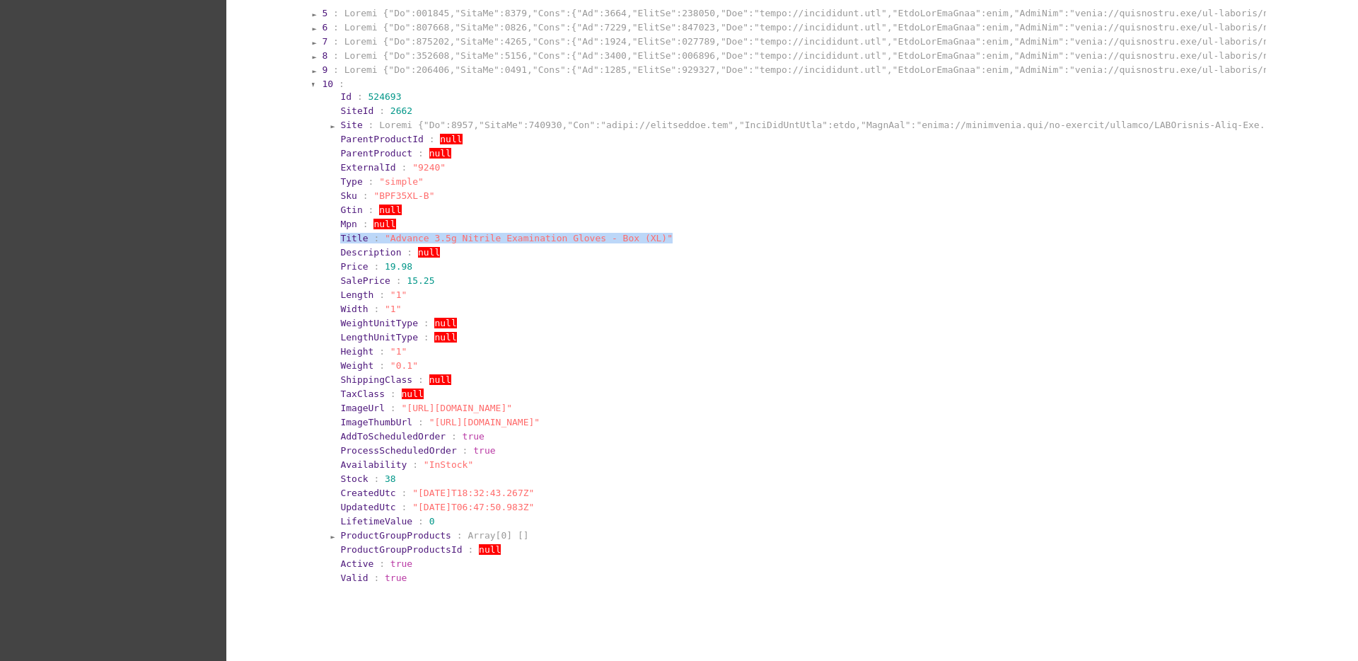
drag, startPoint x: 330, startPoint y: 239, endPoint x: 635, endPoint y: 239, distance: 304.9
click at [635, 239] on section "Id : 524693 SiteId : 2662 Site : ParentProductId : null ParentProduct : null Ex…" at bounding box center [797, 337] width 934 height 496
copy section "Title : "Advance 3.5g Nitrile Examination Gloves - Box (XL)""
drag, startPoint x: 329, startPoint y: 197, endPoint x: 432, endPoint y: 192, distance: 102.7
click at [432, 192] on section "Id : 524693 SiteId : 2662 Site : ParentProductId : null ParentProduct : null Ex…" at bounding box center [797, 337] width 934 height 496
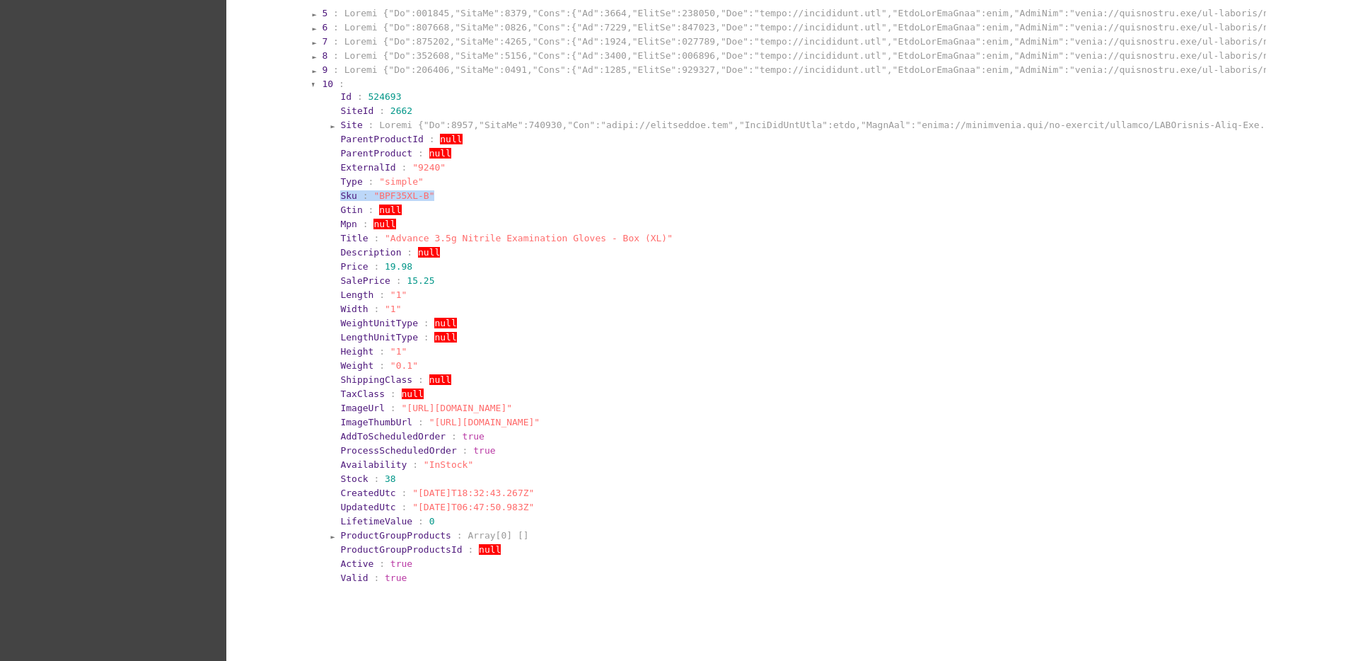
copy section "Sku : "BPF35XL-B""
drag, startPoint x: 332, startPoint y: 166, endPoint x: 541, endPoint y: 174, distance: 208.8
click at [541, 174] on section "Id : 524693 SiteId : 2662 Site : ParentProductId : null ParentProduct : null Ex…" at bounding box center [797, 337] width 934 height 496
copy section "ExternalId : "9240""
drag, startPoint x: 492, startPoint y: 504, endPoint x: 534, endPoint y: 505, distance: 42.4
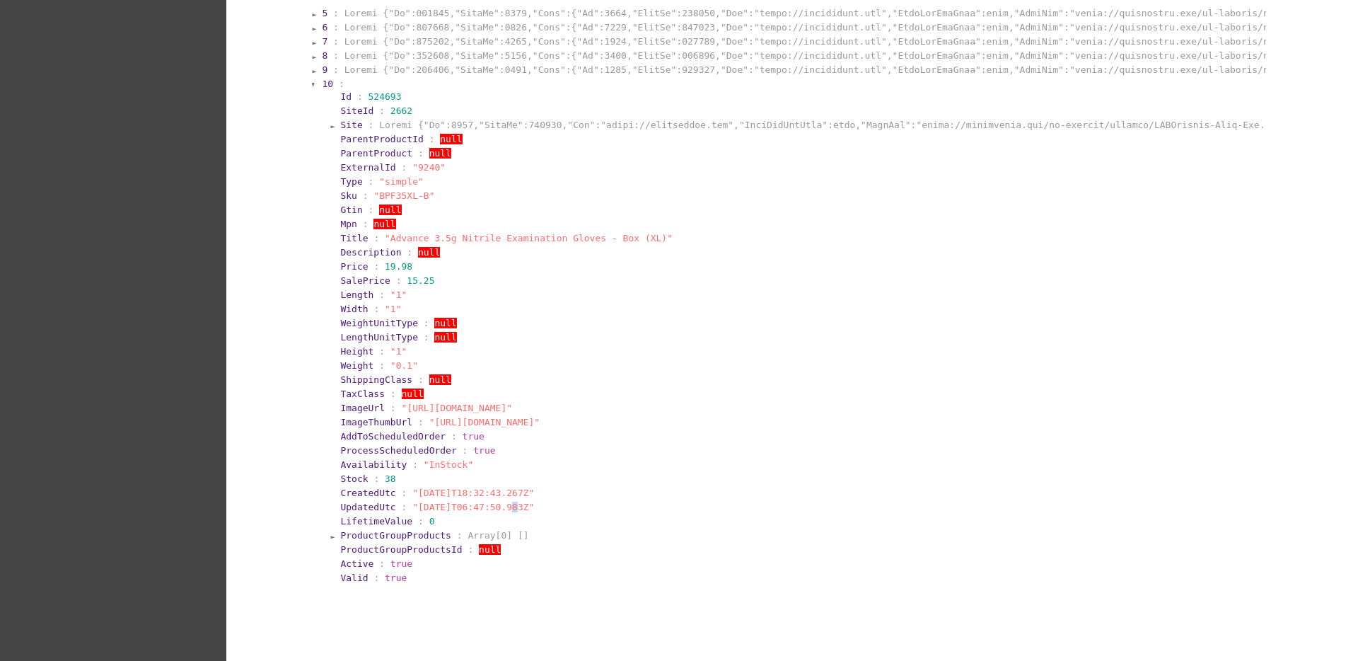
click at [494, 504] on span ""[DATE]T06:47:50.983Z"" at bounding box center [473, 507] width 122 height 11
drag, startPoint x: 572, startPoint y: 508, endPoint x: 344, endPoint y: 480, distance: 229.4
drag, startPoint x: 412, startPoint y: 482, endPoint x: 359, endPoint y: 502, distance: 57.3
click at [361, 502] on span "UpdatedUtc" at bounding box center [367, 507] width 55 height 11
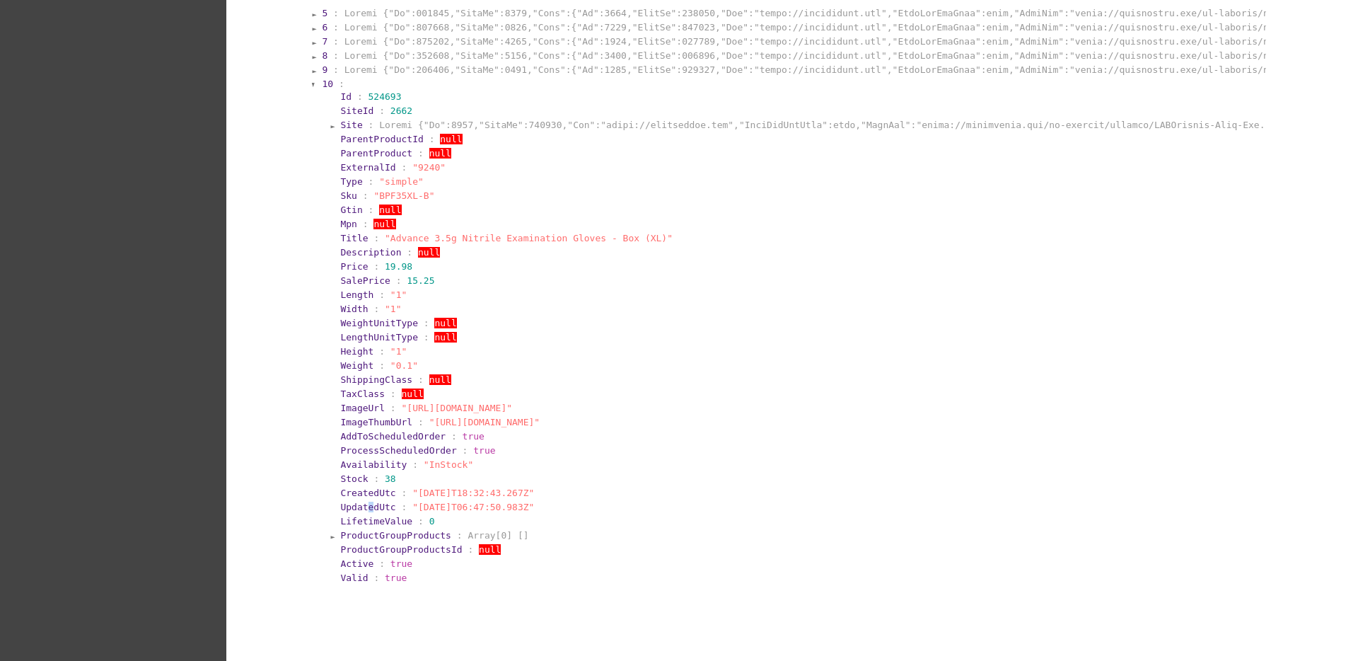
drag, startPoint x: 328, startPoint y: 492, endPoint x: 537, endPoint y: 507, distance: 209.3
click at [537, 507] on section "Id : 524693 SiteId : 2662 Site : ParentProductId : null ParentProduct : null Ex…" at bounding box center [797, 337] width 934 height 496
copy section "CreatedUtc : "[DATE]T18:32:43.267Z" UpdatedUtc : "[DATE]T06:47:50.983Z""
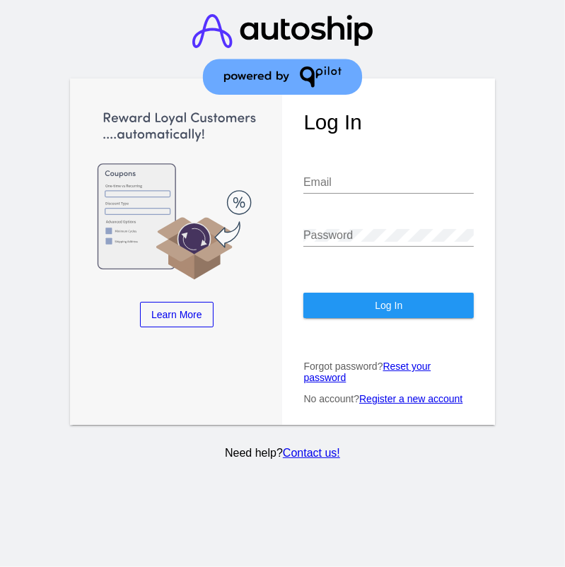
type input "[EMAIL_ADDRESS][DOMAIN_NAME]"
click at [354, 304] on button "Log In" at bounding box center [388, 305] width 170 height 25
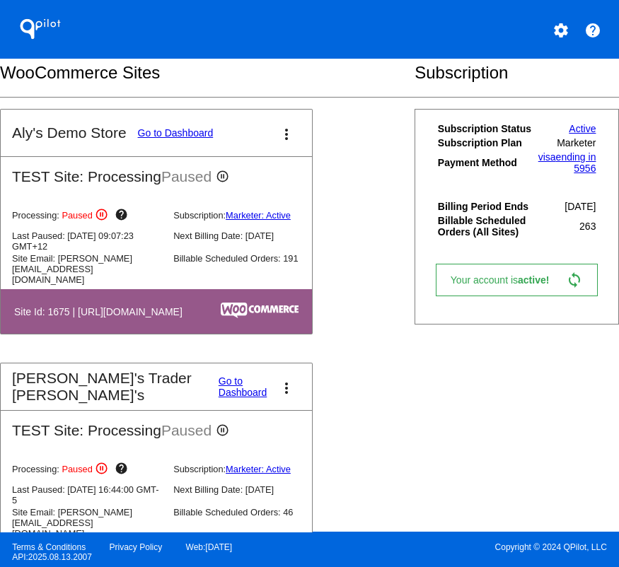
scroll to position [707, 0]
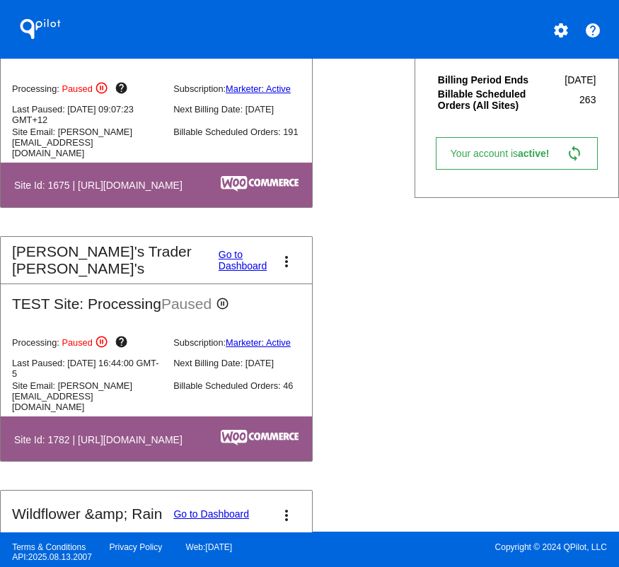
click at [219, 265] on link "Go to Dashboard" at bounding box center [243, 260] width 48 height 23
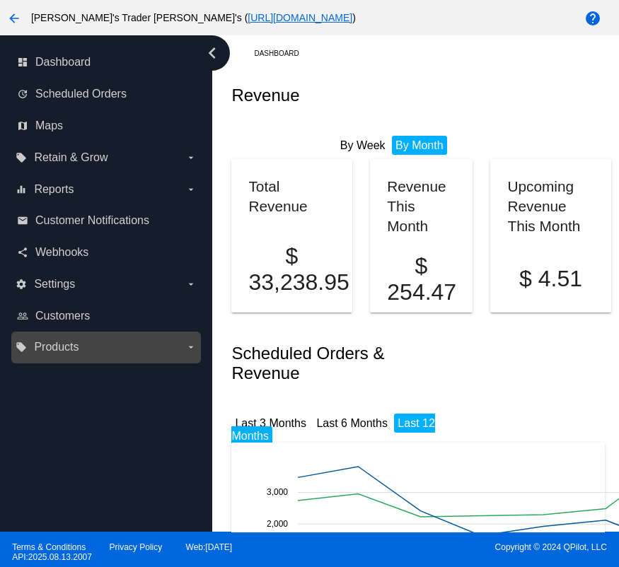
click at [118, 345] on label "local_offer Products arrow_drop_down" at bounding box center [106, 347] width 180 height 23
click at [0, 0] on input "local_offer Products arrow_drop_down" at bounding box center [0, 0] width 0 height 0
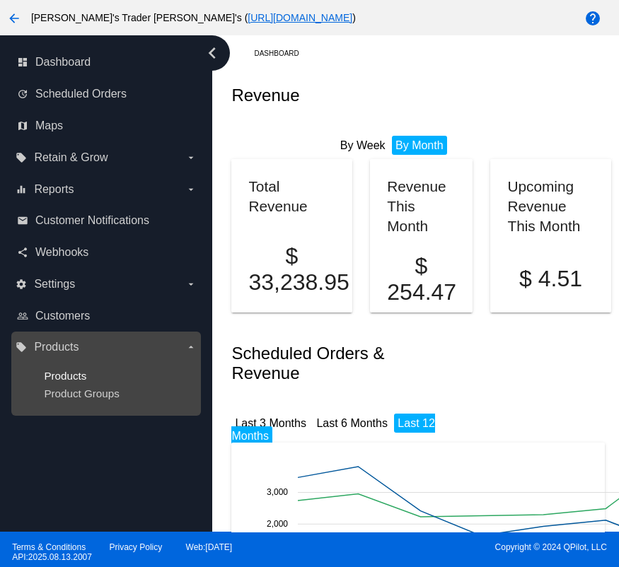
click at [81, 373] on span "Products" at bounding box center [65, 376] width 42 height 12
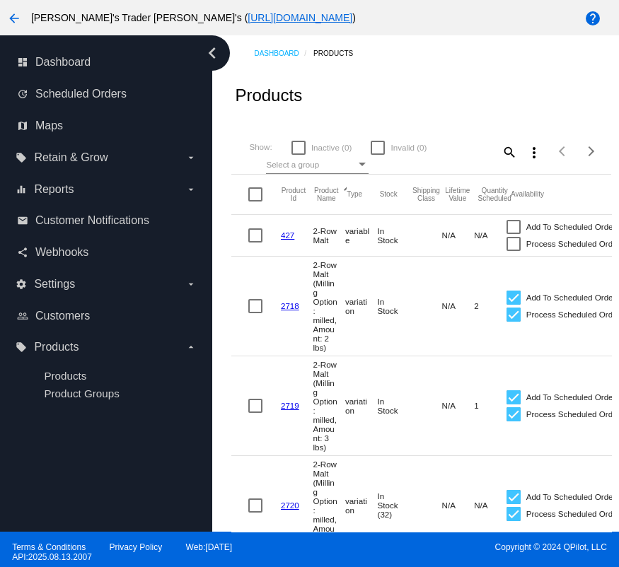
click at [501, 147] on mat-icon "search" at bounding box center [508, 152] width 17 height 22
click at [471, 148] on input "Search" at bounding box center [485, 149] width 63 height 11
type input "simcoe"
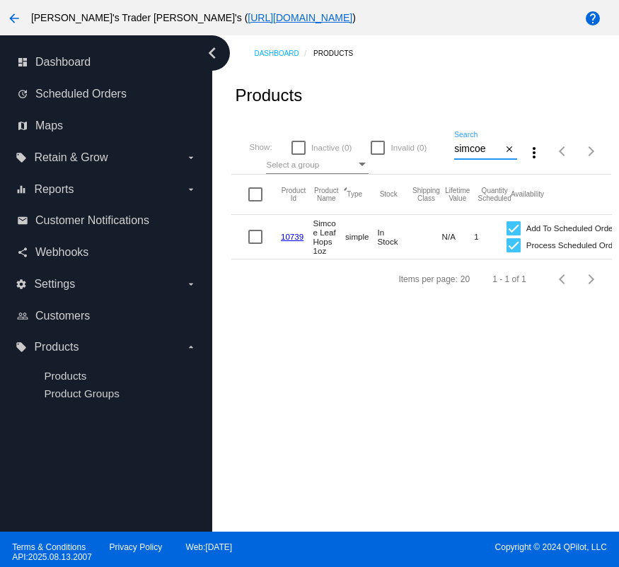
click at [297, 233] on link "10739" at bounding box center [292, 236] width 23 height 9
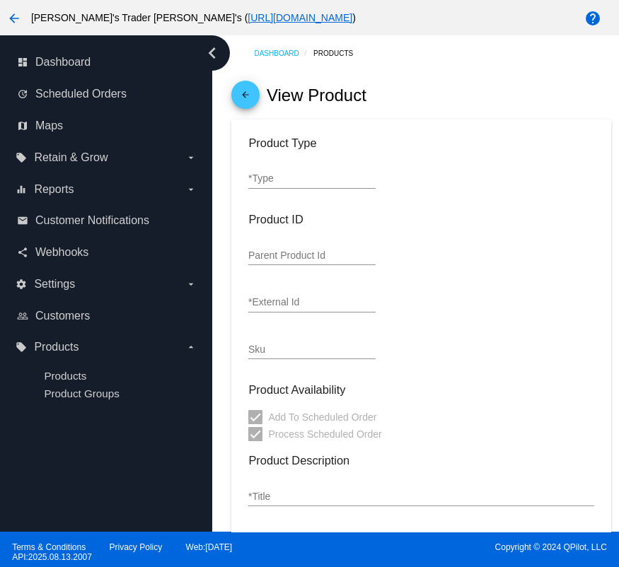
type input "simple"
type input "10739"
type input "Simcoe Leaf Hops 1oz"
type input "5"
type input "4.25"
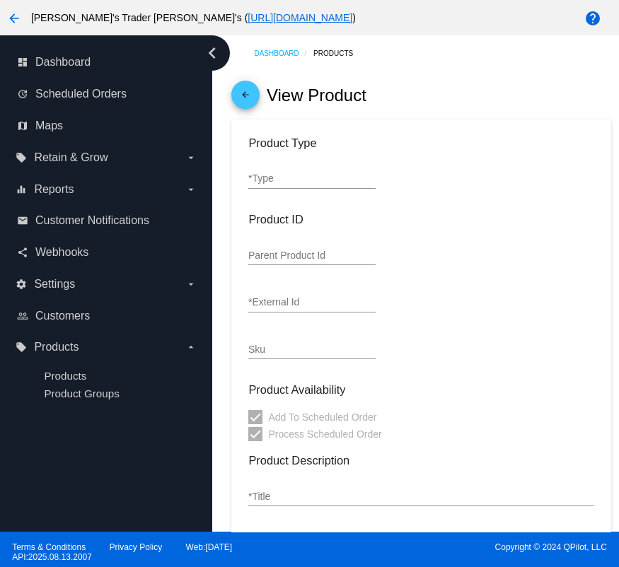
type input "1"
type input "0.25"
type input "Pound"
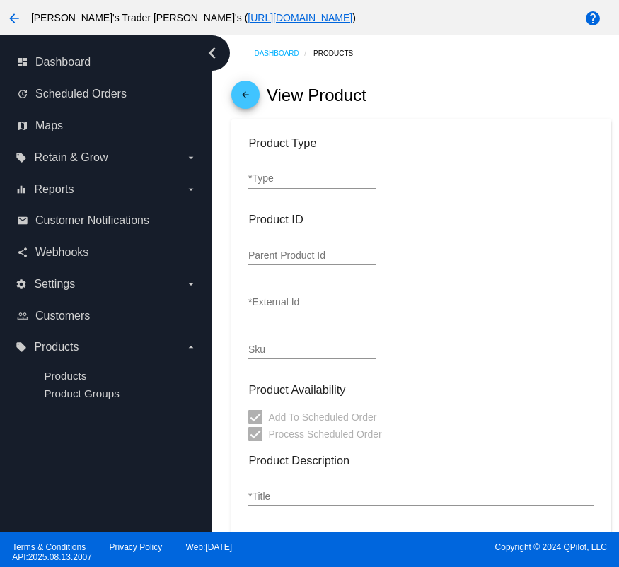
type input "In Stock"
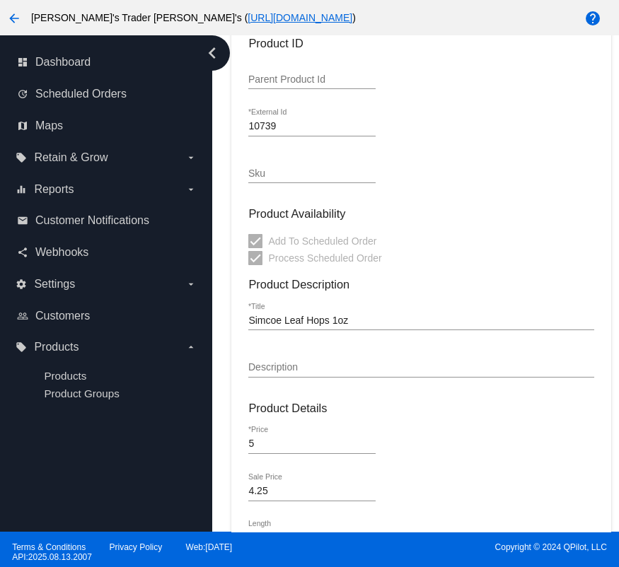
scroll to position [353, 0]
